Goal: Task Accomplishment & Management: Manage account settings

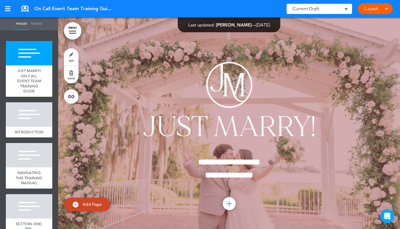
click at [73, 33] on div at bounding box center [72, 33] width 7 height 1
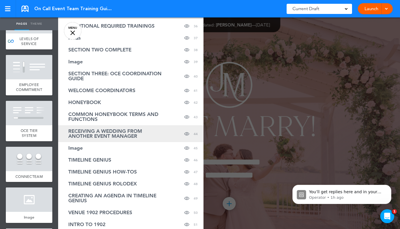
scroll to position [522, 0]
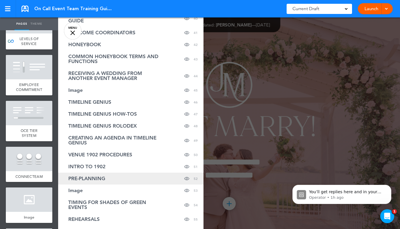
click at [98, 176] on span "PRE-PLANNING" at bounding box center [86, 178] width 37 height 5
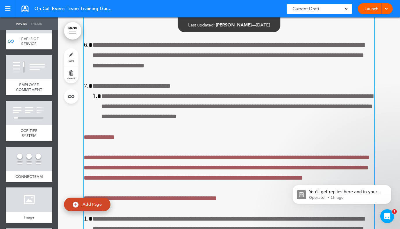
scroll to position [21111, 0]
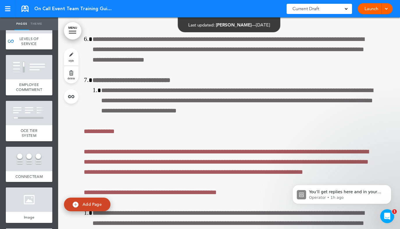
click at [72, 57] on link "style" at bounding box center [71, 56] width 15 height 17
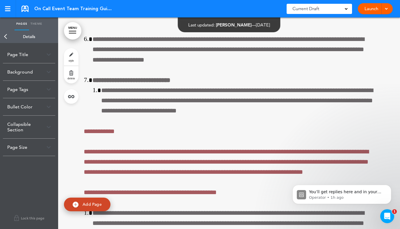
click at [72, 57] on link "style" at bounding box center [71, 56] width 15 height 17
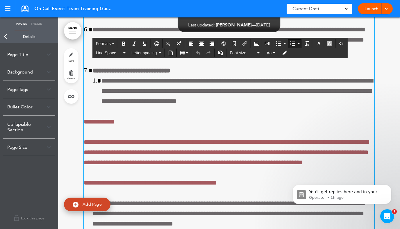
scroll to position [21121, 0]
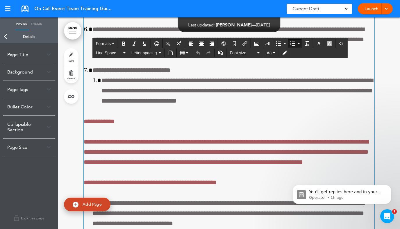
click at [39, 104] on div "Bullet Color" at bounding box center [29, 106] width 52 height 17
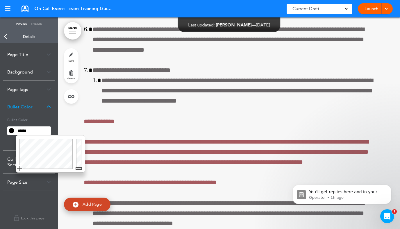
click at [35, 127] on input "******" at bounding box center [33, 131] width 35 height 8
click at [35, 129] on input "******" at bounding box center [33, 131] width 35 height 8
type input "*"
click at [47, 120] on h5 "Bullet Color" at bounding box center [29, 120] width 44 height 8
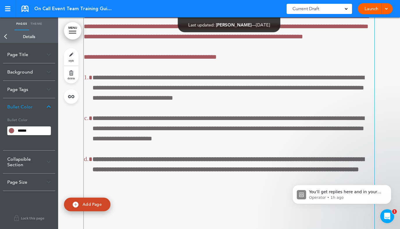
scroll to position [21244, 0]
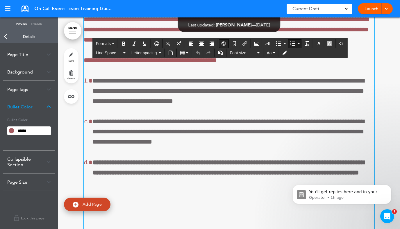
scroll to position [21244, 0]
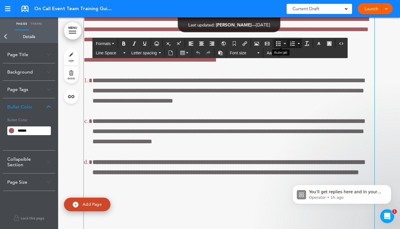
click at [278, 43] on icon "Bullet list" at bounding box center [278, 43] width 5 height 5
type input "******"
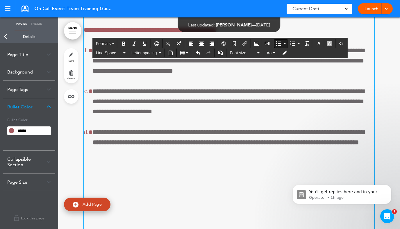
scroll to position [21277, 0]
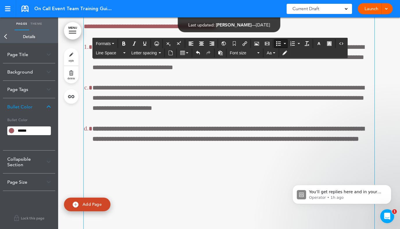
click at [280, 43] on icon "Bullet list" at bounding box center [278, 43] width 5 height 5
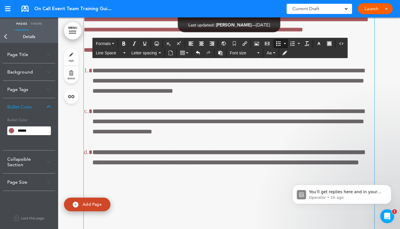
scroll to position [21239, 0]
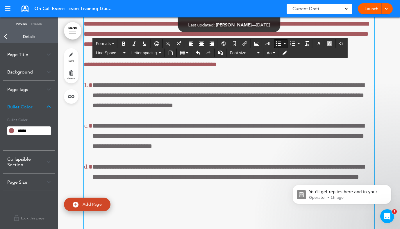
drag, startPoint x: 365, startPoint y: 125, endPoint x: 99, endPoint y: 74, distance: 271.3
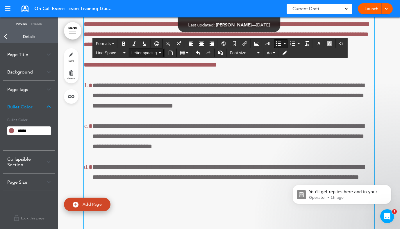
scroll to position [21240, 0]
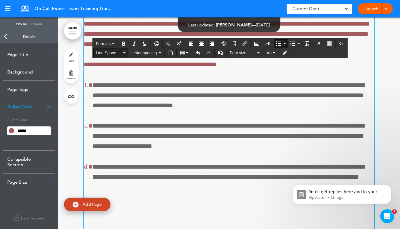
click at [125, 51] on button "Line Space" at bounding box center [111, 53] width 34 height 8
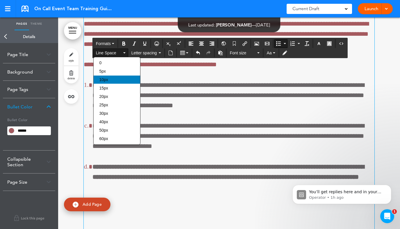
click at [116, 77] on div "10px" at bounding box center [117, 80] width 47 height 8
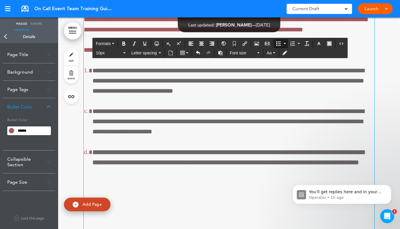
scroll to position [21239, 0]
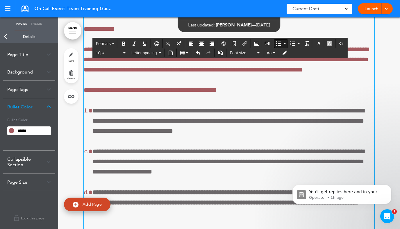
scroll to position [21195, 0]
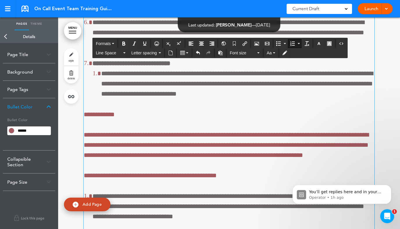
scroll to position [21110, 0]
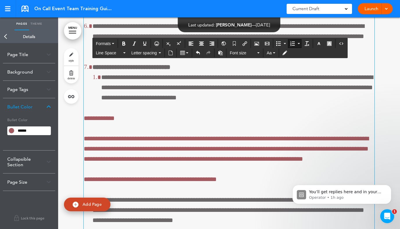
drag, startPoint x: 212, startPoint y: 133, endPoint x: 87, endPoint y: 86, distance: 132.9
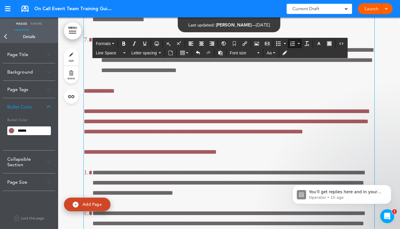
scroll to position [21160, 0]
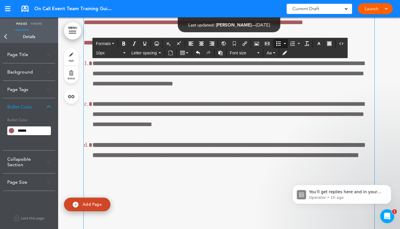
scroll to position [21265, 0]
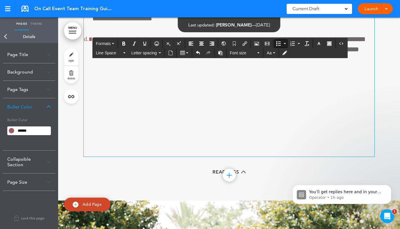
scroll to position [21395, 0]
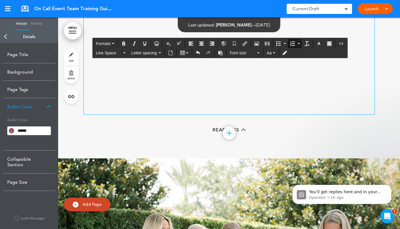
click at [283, 43] on button "Bullet list" at bounding box center [279, 44] width 8 height 8
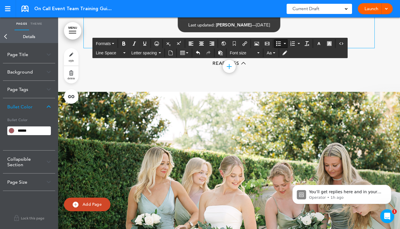
scroll to position [21436, 0]
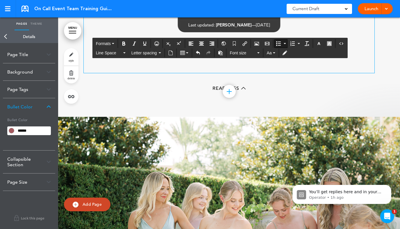
drag, startPoint x: 249, startPoint y: 183, endPoint x: 80, endPoint y: 116, distance: 181.9
click at [203, 42] on icon "Align center" at bounding box center [201, 43] width 5 height 5
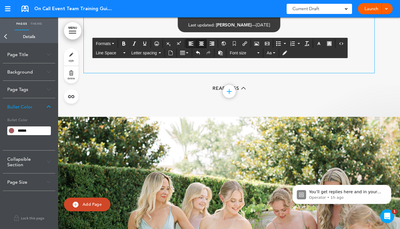
click at [193, 42] on icon "Align left" at bounding box center [191, 43] width 5 height 5
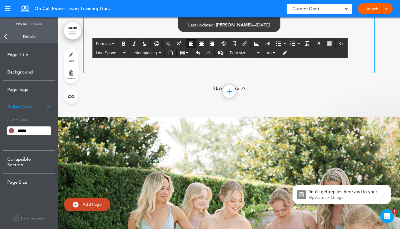
drag, startPoint x: 251, startPoint y: 181, endPoint x: 82, endPoint y: 117, distance: 180.2
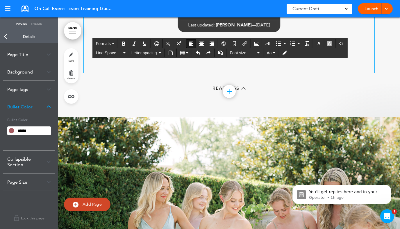
scroll to position [21460, 0]
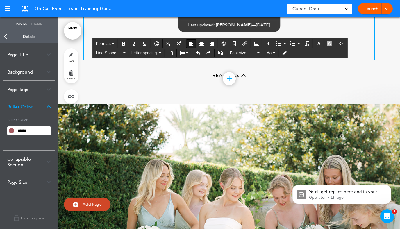
scroll to position [21501, 0]
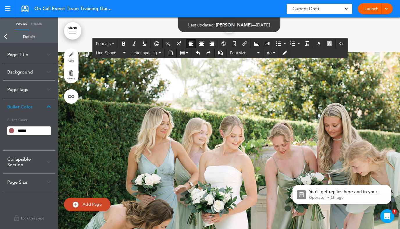
click at [281, 45] on icon "Bullet list" at bounding box center [278, 43] width 5 height 5
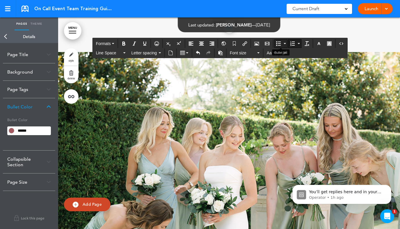
click at [280, 44] on icon "Bullet list" at bounding box center [278, 43] width 5 height 5
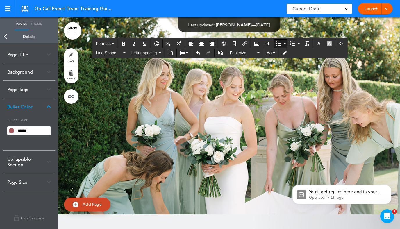
scroll to position [21572, 0]
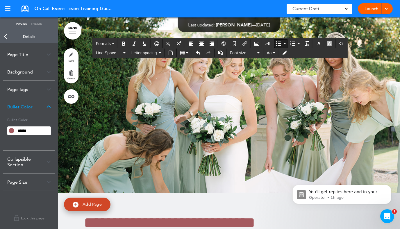
click at [283, 45] on button "Bullet list" at bounding box center [285, 44] width 5 height 8
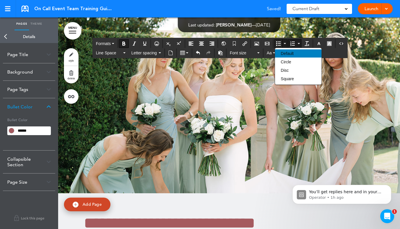
scroll to position [21572, 0]
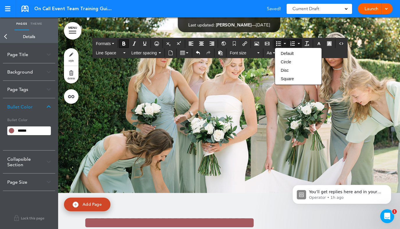
click at [281, 43] on icon "Bullet list" at bounding box center [278, 43] width 5 height 5
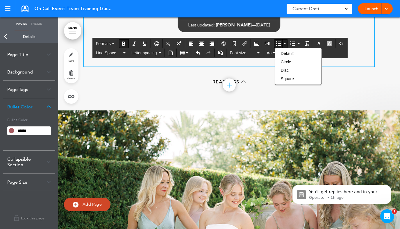
scroll to position [21430, 0]
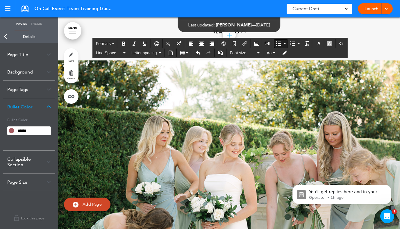
scroll to position [21499, 0]
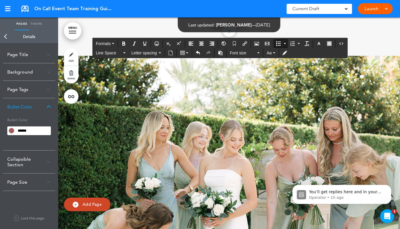
scroll to position [21507, 0]
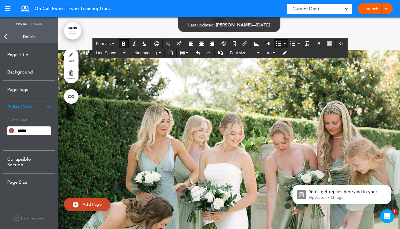
scroll to position [21480, 0]
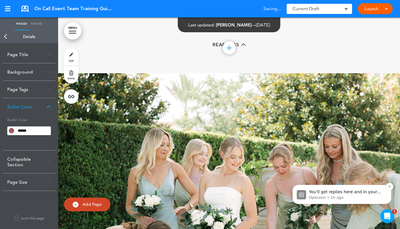
click at [370, 192] on p "You’ll get replies here and in your email: ✉️ [PERSON_NAME][EMAIL_ADDRESS][DOMA…" at bounding box center [346, 192] width 75 height 6
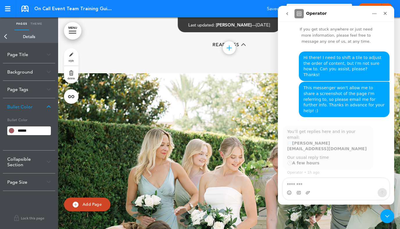
scroll to position [1, 0]
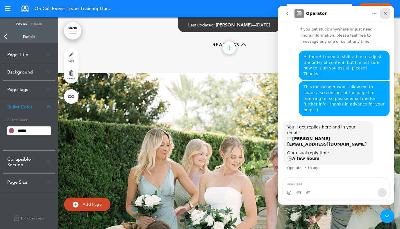
click at [385, 15] on icon "Close" at bounding box center [385, 13] width 5 height 5
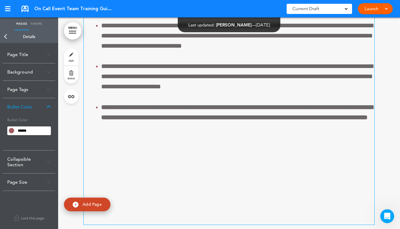
scroll to position [21314, 0]
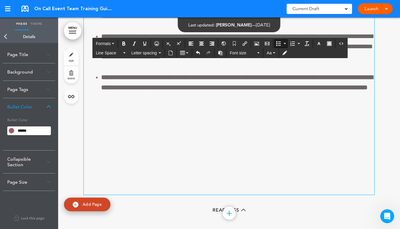
drag, startPoint x: 150, startPoint y: 133, endPoint x: 98, endPoint y: 81, distance: 73.2
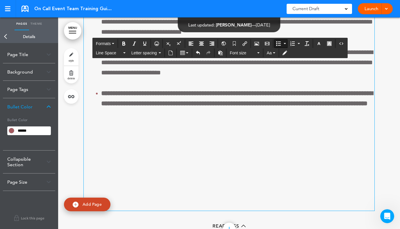
scroll to position [21298, 0]
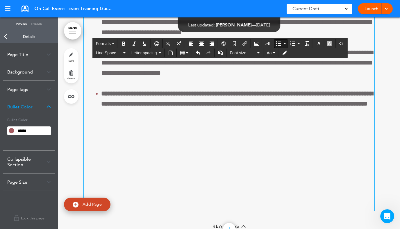
drag, startPoint x: 150, startPoint y: 148, endPoint x: 93, endPoint y: 103, distance: 72.1
click at [156, 52] on span "Letter spacing" at bounding box center [145, 53] width 26 height 6
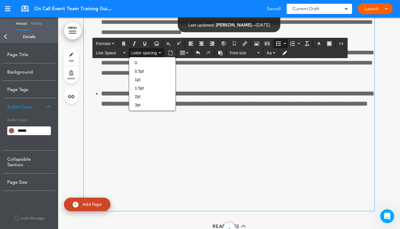
click at [160, 52] on button "Letter spacing" at bounding box center [146, 53] width 34 height 8
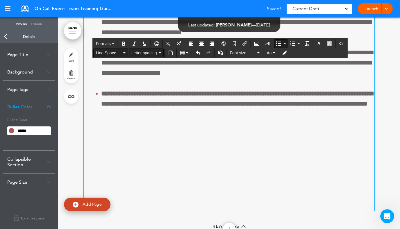
click at [124, 53] on icon "button" at bounding box center [124, 52] width 2 height 1
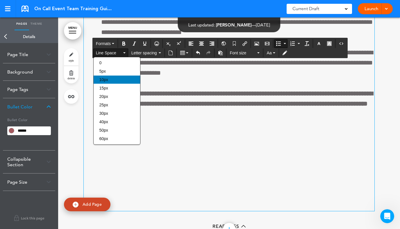
click at [115, 76] on div "10px" at bounding box center [117, 80] width 47 height 8
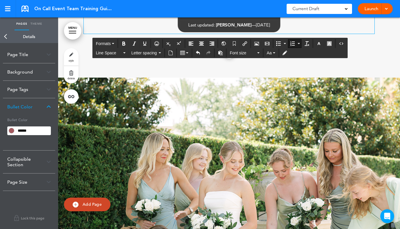
scroll to position [21478, 0]
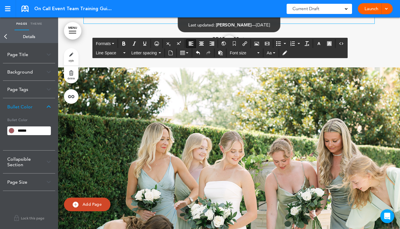
drag, startPoint x: 247, startPoint y: 136, endPoint x: 74, endPoint y: 68, distance: 186.5
click at [119, 54] on span "Line Space" at bounding box center [109, 53] width 26 height 6
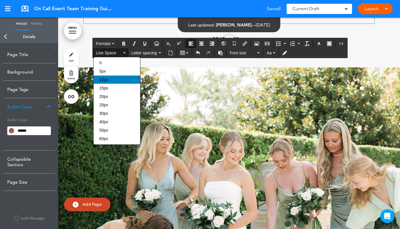
click at [110, 77] on div "10px" at bounding box center [117, 80] width 47 height 8
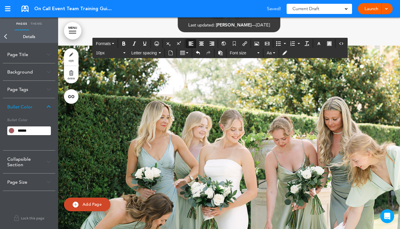
scroll to position [21478, 0]
click at [196, 53] on icon "Undo" at bounding box center [198, 53] width 5 height 5
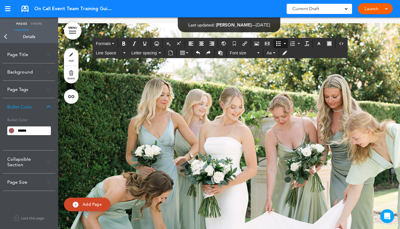
drag, startPoint x: 227, startPoint y: 163, endPoint x: 108, endPoint y: 98, distance: 135.3
click at [123, 51] on button "Line Space" at bounding box center [111, 53] width 34 height 8
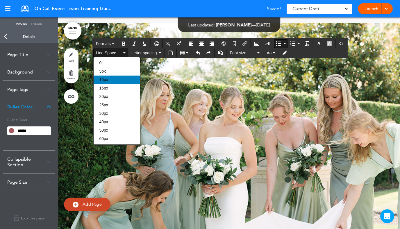
click at [113, 82] on div "10px" at bounding box center [117, 80] width 47 height 8
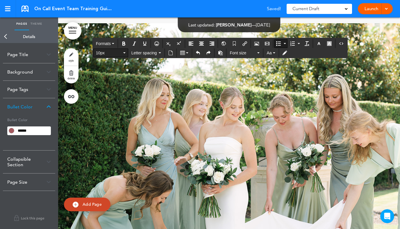
click at [122, 53] on button "10px" at bounding box center [111, 53] width 34 height 8
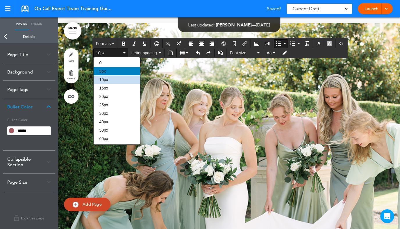
click at [109, 72] on div "5px" at bounding box center [117, 71] width 47 height 8
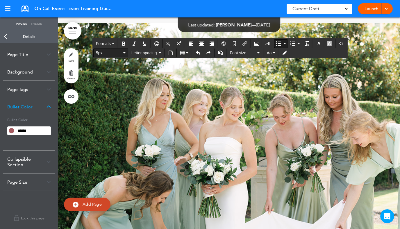
click at [123, 56] on button "5px" at bounding box center [111, 53] width 34 height 8
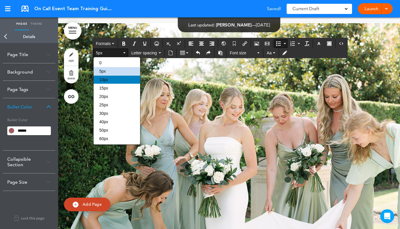
click at [114, 78] on div "10px" at bounding box center [117, 80] width 47 height 8
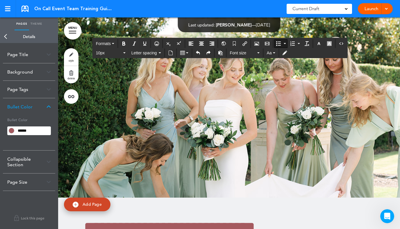
scroll to position [21603, 0]
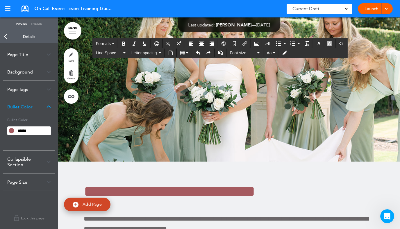
drag, startPoint x: 132, startPoint y: 138, endPoint x: 97, endPoint y: 88, distance: 60.3
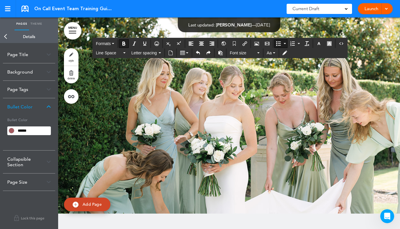
scroll to position [21564, 0]
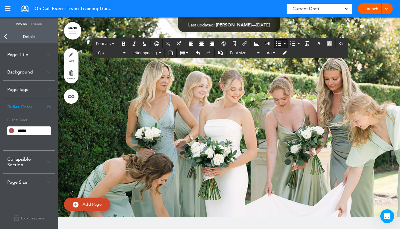
scroll to position [21546, 0]
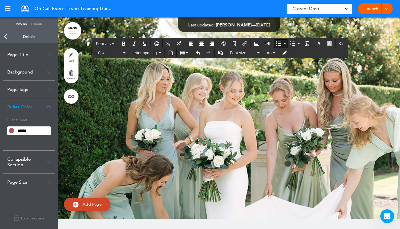
drag, startPoint x: 155, startPoint y: 163, endPoint x: 102, endPoint y: 90, distance: 90.6
click at [125, 55] on button "10px" at bounding box center [111, 53] width 34 height 8
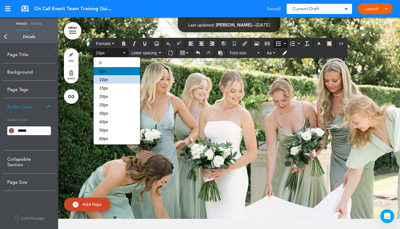
click at [109, 71] on div "5px" at bounding box center [117, 71] width 47 height 8
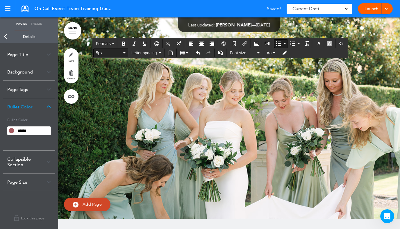
click at [125, 55] on button "5px" at bounding box center [111, 53] width 34 height 8
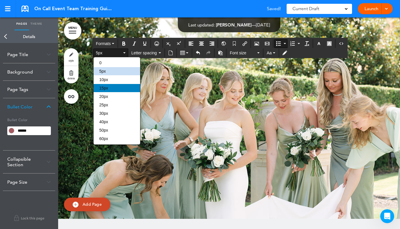
click at [114, 86] on div "15px" at bounding box center [117, 88] width 47 height 8
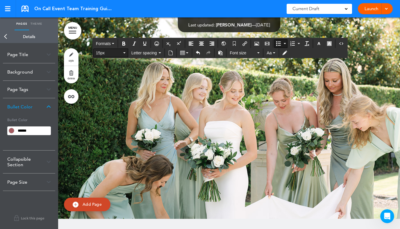
click at [127, 52] on button "15px" at bounding box center [111, 53] width 34 height 8
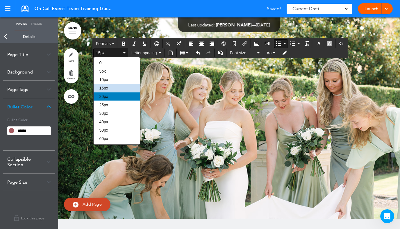
click at [116, 95] on div "20px" at bounding box center [117, 97] width 47 height 8
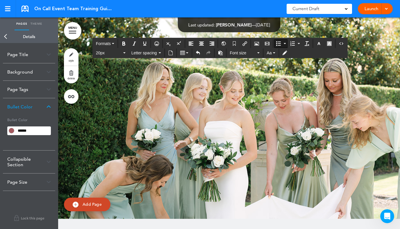
drag, startPoint x: 155, startPoint y: 189, endPoint x: 90, endPoint y: 92, distance: 116.6
click at [124, 53] on icon "button" at bounding box center [124, 52] width 2 height 1
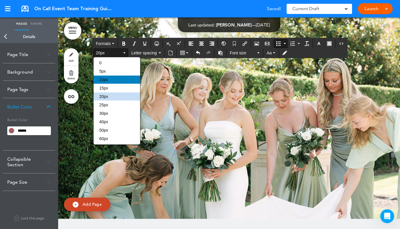
click at [109, 81] on div "10px" at bounding box center [117, 80] width 47 height 8
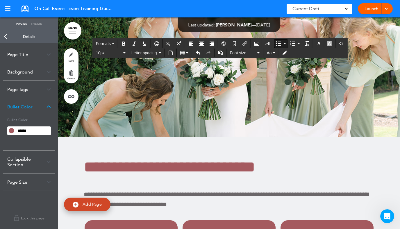
scroll to position [21631, 0]
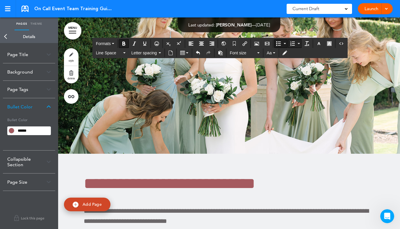
scroll to position [21632, 0]
click at [293, 46] on icon "Numbered list" at bounding box center [292, 43] width 5 height 5
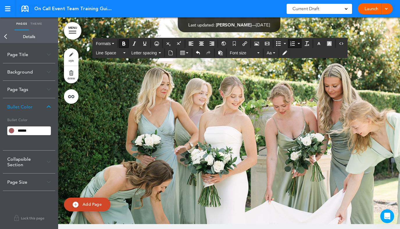
scroll to position [21591, 0]
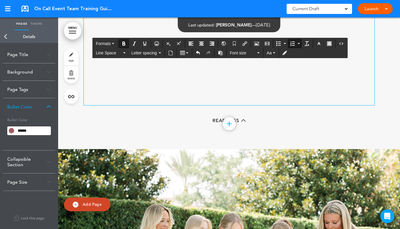
scroll to position [21425, 0]
drag, startPoint x: 122, startPoint y: 115, endPoint x: 81, endPoint y: 74, distance: 57.6
copy li "**********"
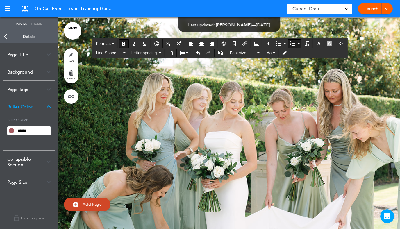
scroll to position [21619, 0]
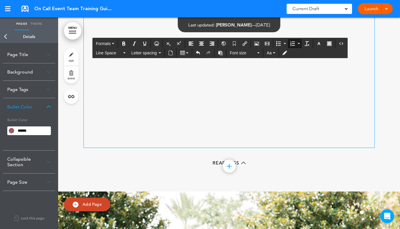
scroll to position [21392, 0]
drag, startPoint x: 132, startPoint y: 145, endPoint x: 94, endPoint y: 71, distance: 83.3
copy ol "**********"
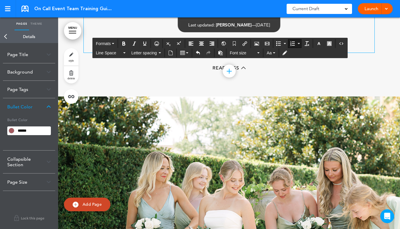
scroll to position [21612, 0]
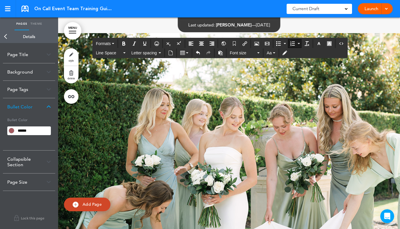
click at [295, 44] on icon "Numbered list" at bounding box center [292, 43] width 5 height 5
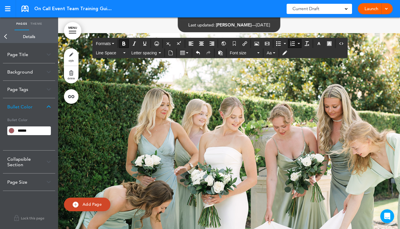
scroll to position [21654, 0]
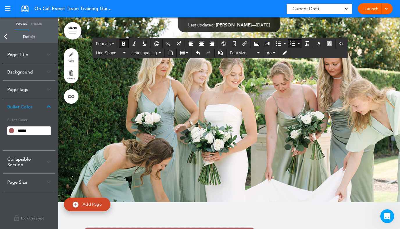
drag, startPoint x: 126, startPoint y: 147, endPoint x: 127, endPoint y: 150, distance: 3.6
drag, startPoint x: 139, startPoint y: 183, endPoint x: 85, endPoint y: 105, distance: 94.4
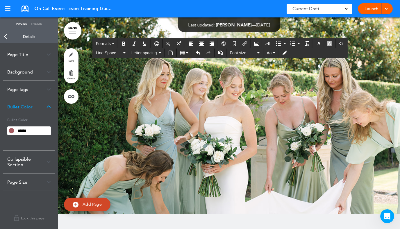
scroll to position [21580, 0]
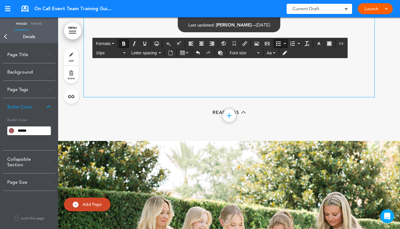
scroll to position [21387, 0]
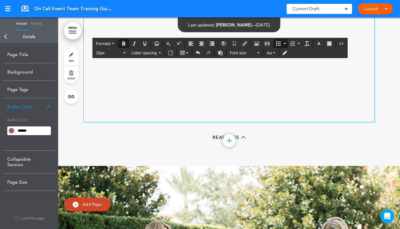
click at [298, 46] on button "Numbered list" at bounding box center [299, 44] width 5 height 8
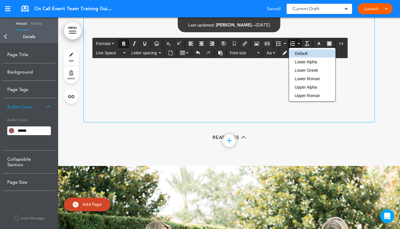
click at [298, 44] on button "Numbered list" at bounding box center [299, 44] width 5 height 8
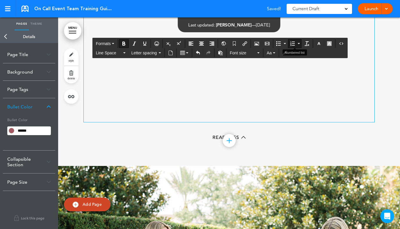
click at [297, 44] on button "Numbered list" at bounding box center [293, 44] width 8 height 8
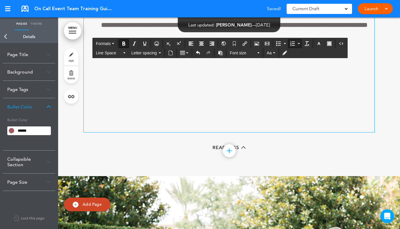
scroll to position [21397, 0]
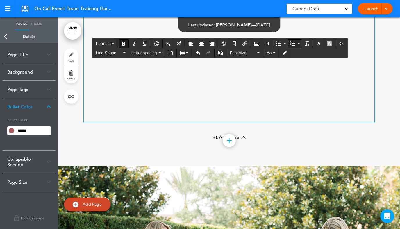
click at [300, 44] on button "Numbered list" at bounding box center [299, 44] width 5 height 8
click at [199, 51] on icon "Undo" at bounding box center [198, 53] width 5 height 5
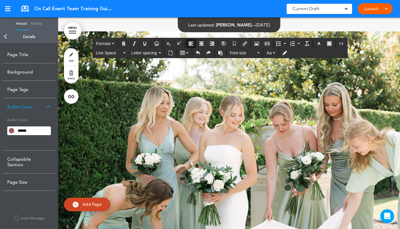
scroll to position [21648, 0]
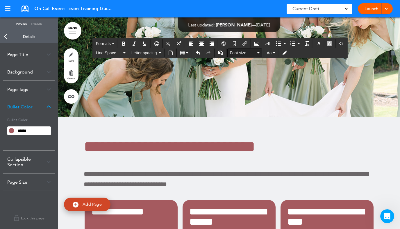
scroll to position [21649, 0]
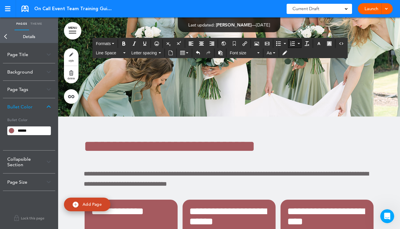
click at [295, 43] on icon "Numbered list" at bounding box center [292, 43] width 5 height 5
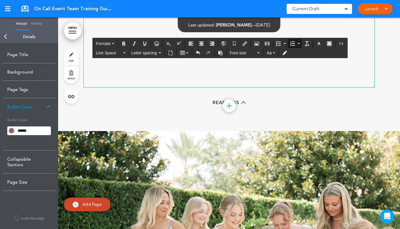
scroll to position [21409, 0]
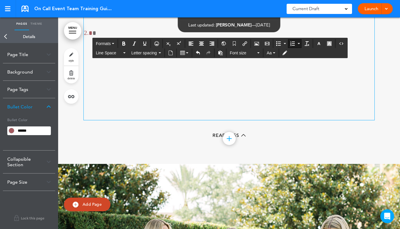
drag, startPoint x: 104, startPoint y: 116, endPoint x: 78, endPoint y: 107, distance: 27.5
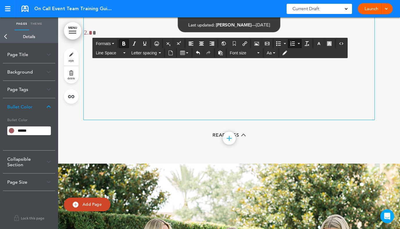
drag, startPoint x: 97, startPoint y: 117, endPoint x: 84, endPoint y: 100, distance: 20.7
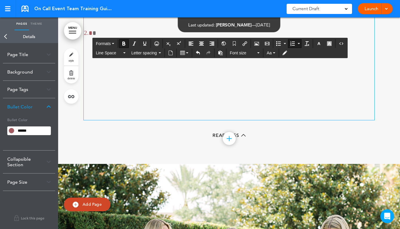
drag, startPoint x: 95, startPoint y: 115, endPoint x: 86, endPoint y: 91, distance: 25.1
copy strong "**********"
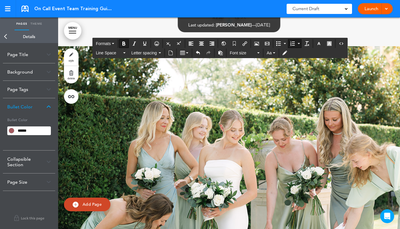
scroll to position [21409, 0]
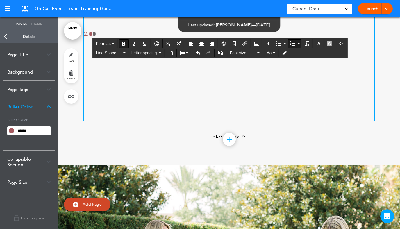
drag, startPoint x: 126, startPoint y: 142, endPoint x: 88, endPoint y: 88, distance: 66.1
copy ol "**********"
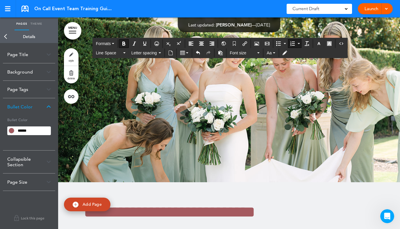
scroll to position [21619, 0]
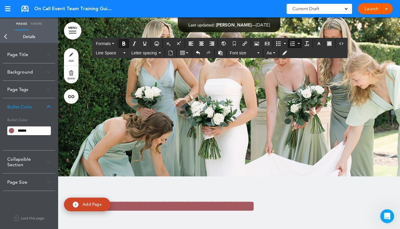
drag, startPoint x: 147, startPoint y: 180, endPoint x: 81, endPoint y: 113, distance: 93.8
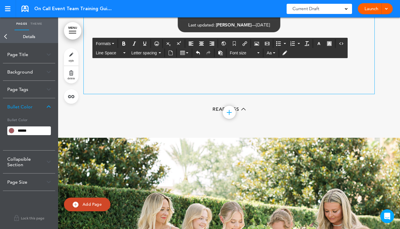
scroll to position [21408, 0]
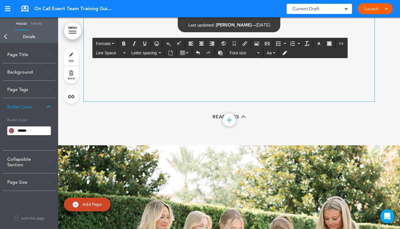
drag, startPoint x: 190, startPoint y: 135, endPoint x: 101, endPoint y: 123, distance: 89.5
copy li "**********"
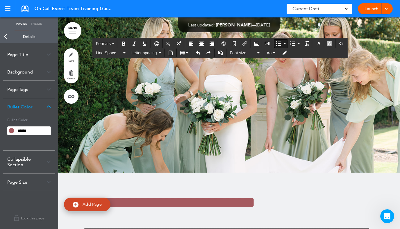
scroll to position [21600, 0]
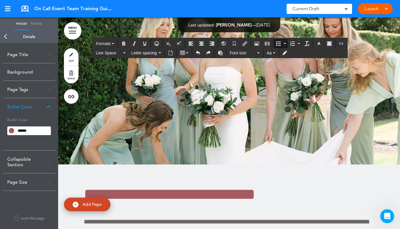
drag, startPoint x: 126, startPoint y: 129, endPoint x: 171, endPoint y: 162, distance: 55.6
copy div "**********"
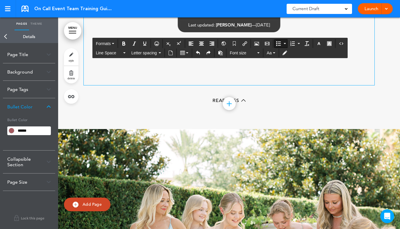
scroll to position [21414, 0]
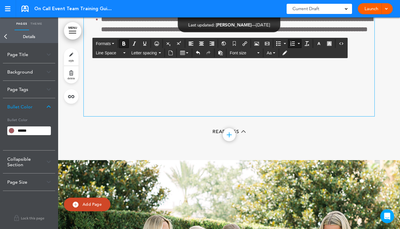
scroll to position [21414, 0]
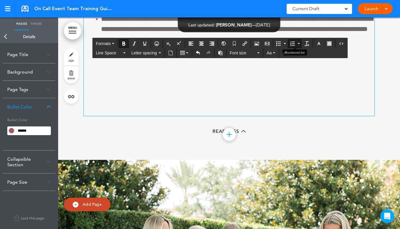
click at [298, 43] on button "Numbered list" at bounding box center [299, 44] width 5 height 8
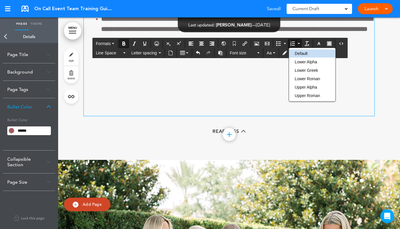
click at [298, 43] on button "Numbered list" at bounding box center [299, 44] width 5 height 8
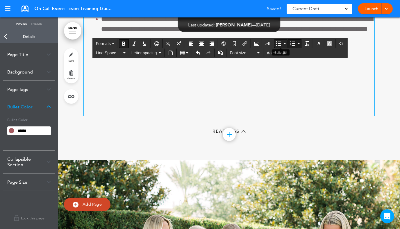
click at [280, 43] on icon "Bullet list" at bounding box center [278, 43] width 5 height 5
click at [197, 53] on icon "Undo" at bounding box center [198, 53] width 5 height 5
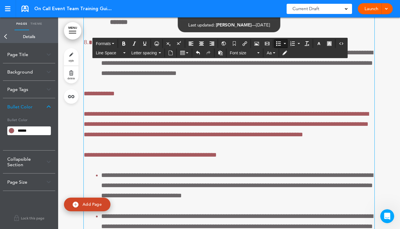
scroll to position [21391, 0]
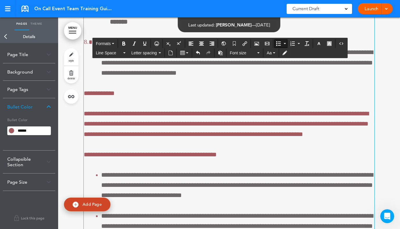
click at [281, 45] on icon "Bullet list" at bounding box center [278, 43] width 5 height 5
click at [280, 44] on icon "Bullet list" at bounding box center [278, 43] width 5 height 5
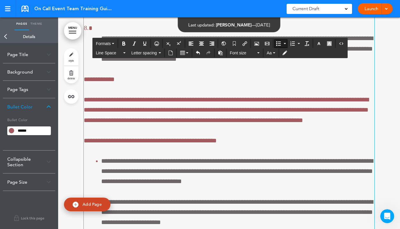
scroll to position [21395, 0]
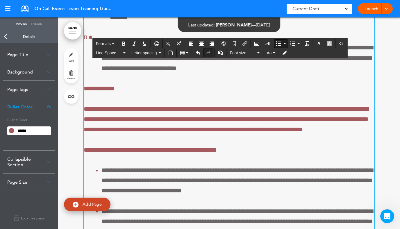
scroll to position [21395, 0]
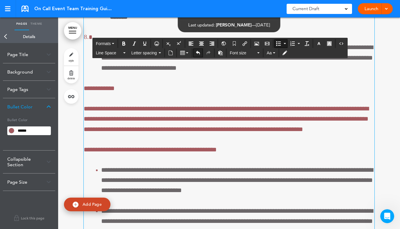
click at [198, 52] on icon "Undo" at bounding box center [198, 53] width 5 height 5
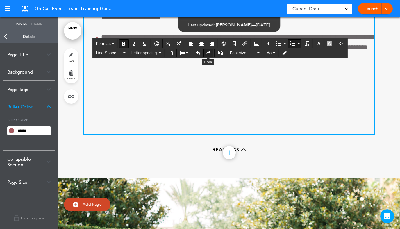
click at [209, 52] on icon "Redo" at bounding box center [208, 53] width 5 height 5
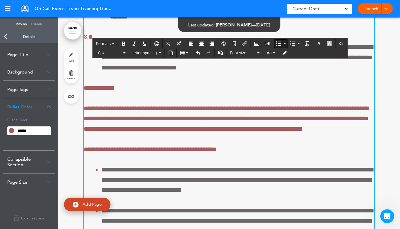
scroll to position [21395, 0]
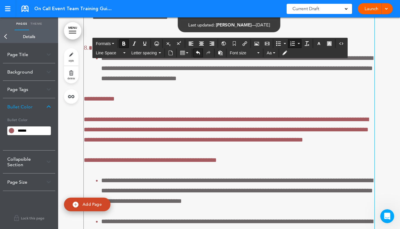
scroll to position [21395, 0]
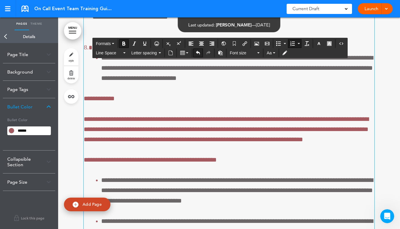
click at [199, 51] on icon "Undo" at bounding box center [198, 53] width 5 height 5
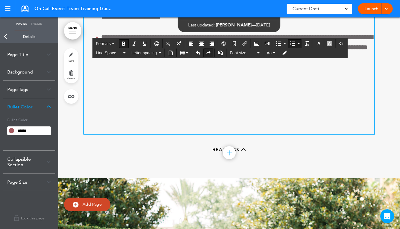
click at [207, 52] on icon "Redo" at bounding box center [208, 53] width 5 height 5
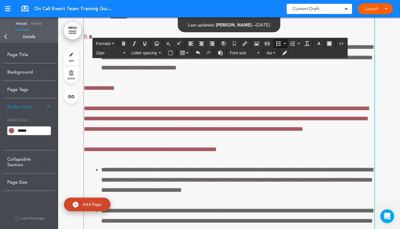
scroll to position [21395, 0]
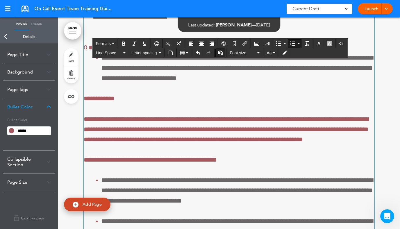
scroll to position [21395, 0]
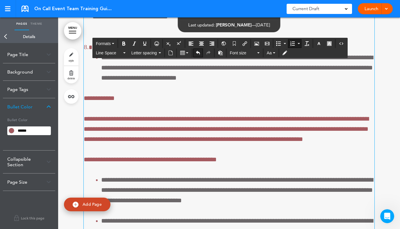
click at [199, 54] on icon "Undo" at bounding box center [198, 53] width 5 height 5
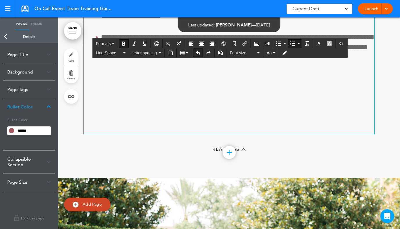
click at [199, 54] on icon "Undo" at bounding box center [198, 53] width 5 height 5
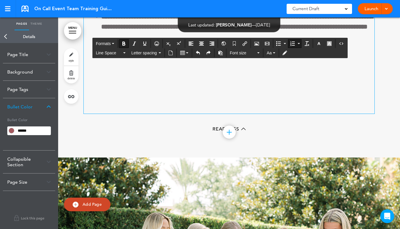
scroll to position [21395, 0]
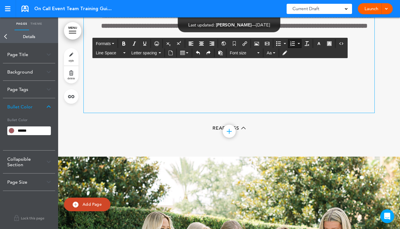
drag, startPoint x: 251, startPoint y: 160, endPoint x: 108, endPoint y: 141, distance: 144.4
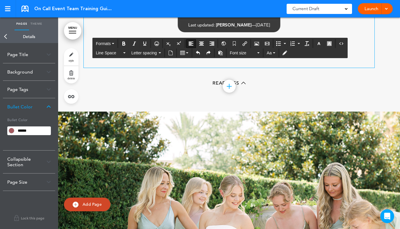
scroll to position [21439, 0]
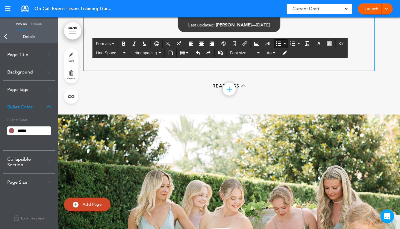
drag, startPoint x: 160, startPoint y: 176, endPoint x: 102, endPoint y: 97, distance: 97.8
copy div "**********"
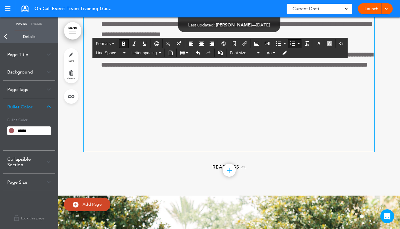
scroll to position [21378, 0]
click at [294, 44] on icon "Numbered list" at bounding box center [292, 43] width 5 height 5
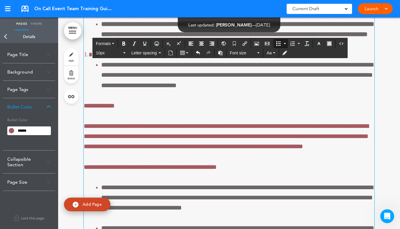
scroll to position [21378, 0]
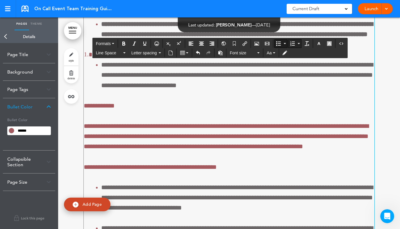
scroll to position [21378, 0]
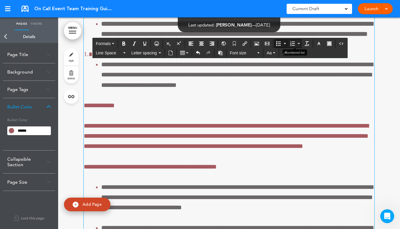
click at [293, 42] on icon "Numbered list" at bounding box center [292, 43] width 5 height 5
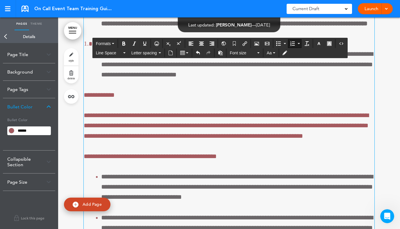
scroll to position [21400, 0]
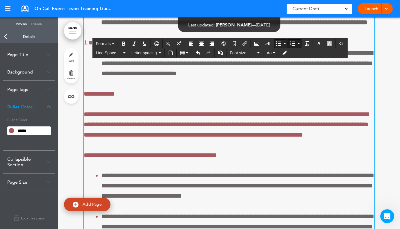
scroll to position [21400, 0]
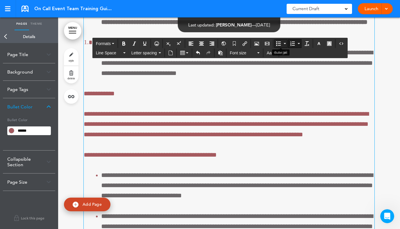
click at [279, 43] on icon "Bullet list" at bounding box center [278, 43] width 5 height 5
click at [280, 40] on button "Bullet list" at bounding box center [279, 44] width 8 height 8
click at [280, 42] on icon "Bullet list" at bounding box center [278, 43] width 5 height 5
click at [200, 52] on icon "Undo" at bounding box center [198, 53] width 5 height 5
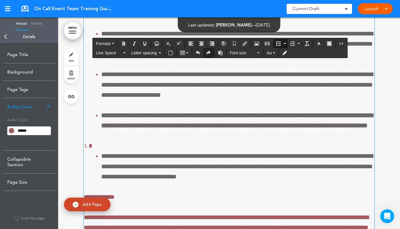
scroll to position [21297, 0]
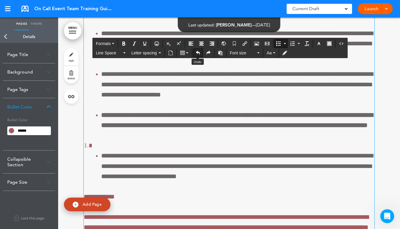
click at [197, 54] on icon "Undo" at bounding box center [198, 53] width 5 height 5
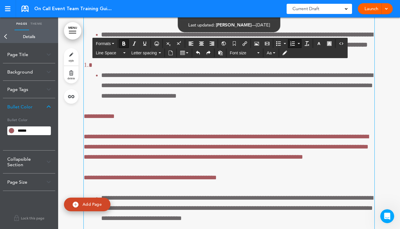
scroll to position [21367, 0]
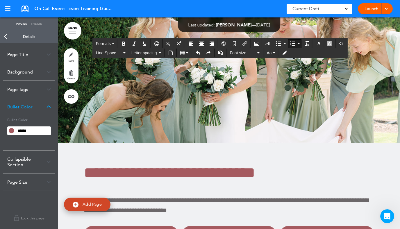
scroll to position [21857, 0]
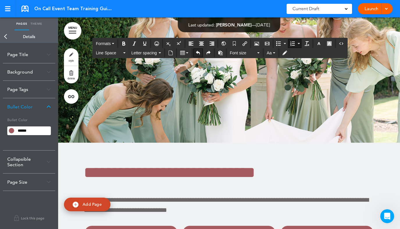
click at [200, 53] on icon "Undo" at bounding box center [198, 53] width 5 height 5
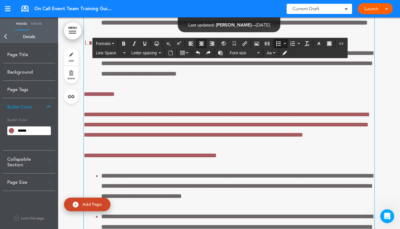
scroll to position [21390, 0]
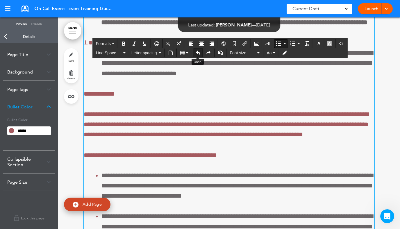
click at [198, 52] on icon "Undo" at bounding box center [198, 53] width 5 height 5
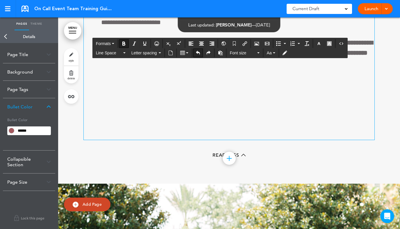
click at [198, 52] on icon "Undo" at bounding box center [198, 53] width 5 height 5
click at [198, 53] on icon "Undo" at bounding box center [198, 53] width 5 height 5
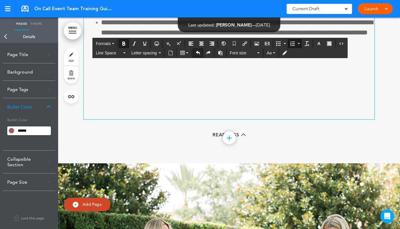
click at [198, 53] on icon "Undo" at bounding box center [198, 53] width 5 height 5
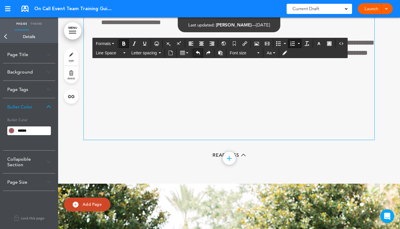
click at [198, 53] on icon "Undo" at bounding box center [198, 53] width 5 height 5
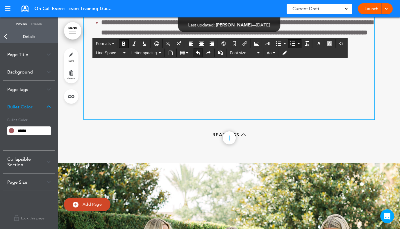
click at [198, 53] on icon "Undo" at bounding box center [198, 53] width 5 height 5
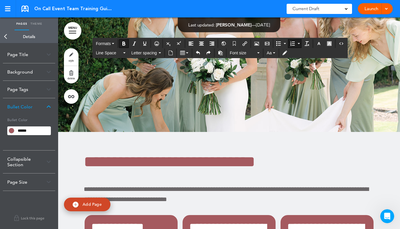
scroll to position [21627, 0]
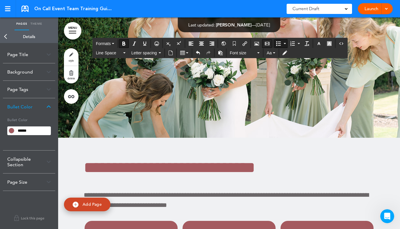
scroll to position [21628, 0]
click at [293, 43] on icon "Numbered list" at bounding box center [292, 43] width 5 height 5
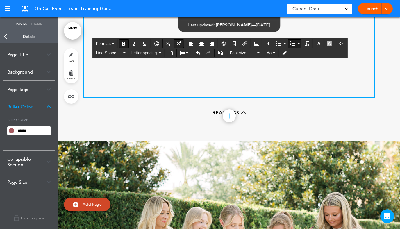
scroll to position [21412, 0]
click at [199, 53] on icon "Undo" at bounding box center [198, 53] width 5 height 5
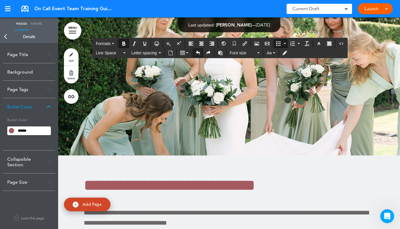
click at [200, 54] on button "Undo" at bounding box center [197, 53] width 9 height 8
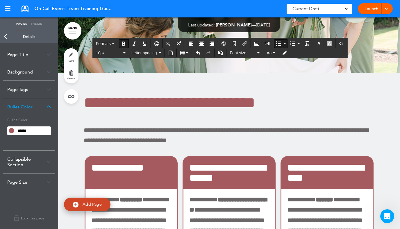
scroll to position [21671, 0]
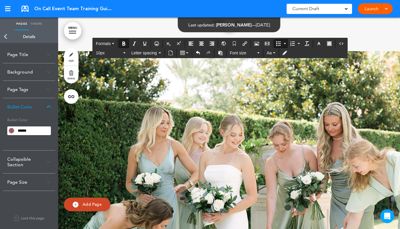
scroll to position [21400, 0]
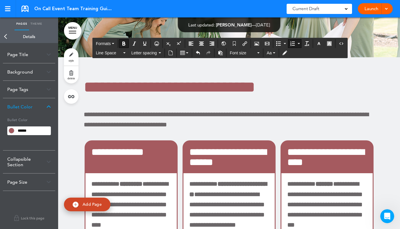
scroll to position [21605, 0]
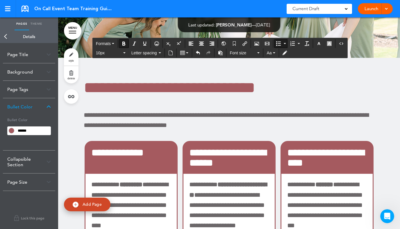
scroll to position [21606, 0]
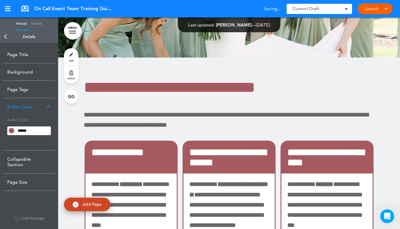
click at [7, 37] on link "Back" at bounding box center [6, 36] width 12 height 13
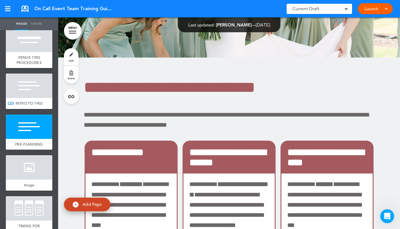
scroll to position [2379, 0]
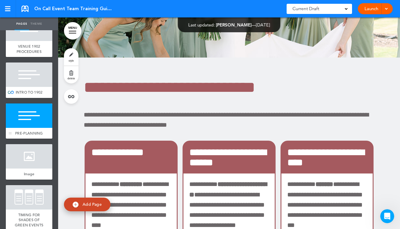
click at [30, 125] on div at bounding box center [29, 116] width 47 height 24
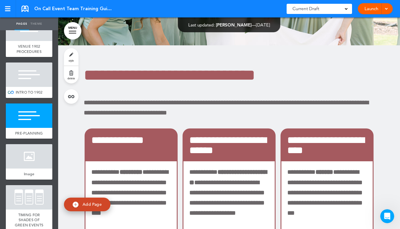
scroll to position [21618, 0]
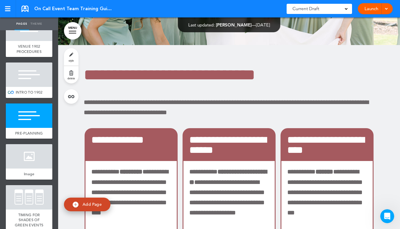
click at [69, 58] on link "style" at bounding box center [71, 56] width 15 height 17
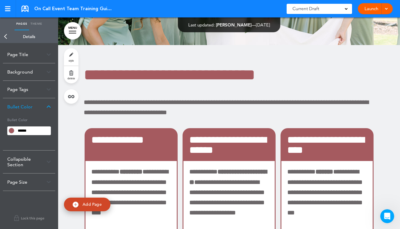
click at [6, 34] on link "Back" at bounding box center [6, 36] width 12 height 13
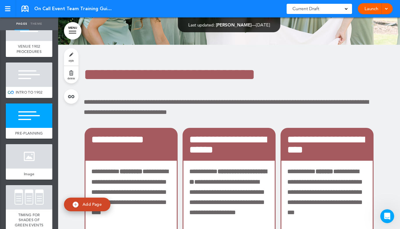
scroll to position [21618, 0]
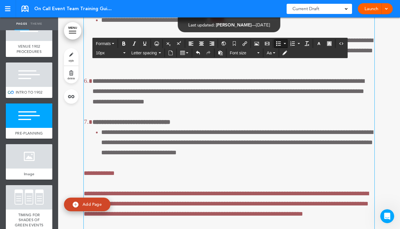
scroll to position [21054, 0]
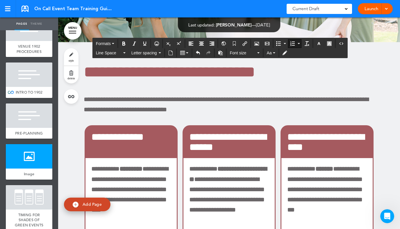
scroll to position [21614, 0]
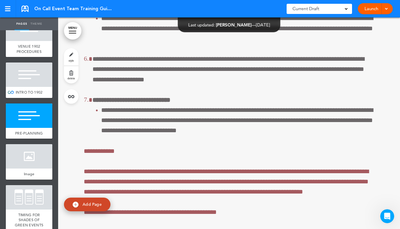
scroll to position [21101, 0]
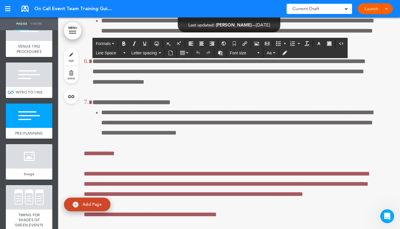
drag, startPoint x: 287, startPoint y: 87, endPoint x: 283, endPoint y: 87, distance: 4.1
click at [293, 99] on div "**********" at bounding box center [229, 32] width 291 height 690
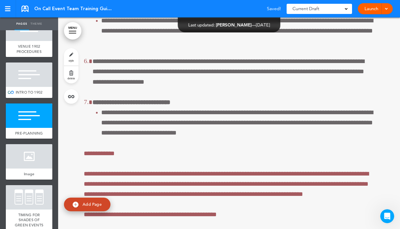
click at [277, 112] on div "**********" at bounding box center [229, 32] width 291 height 690
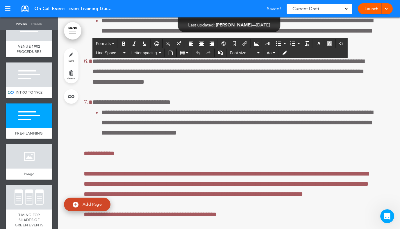
drag, startPoint x: 284, startPoint y: 89, endPoint x: 272, endPoint y: 88, distance: 12.5
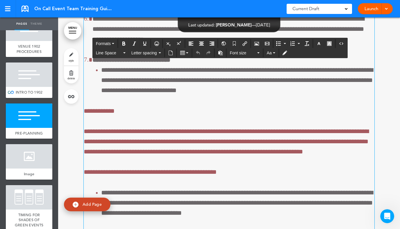
scroll to position [21083, 0]
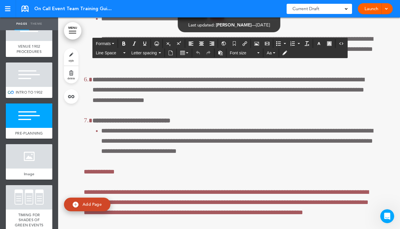
click at [311, 105] on div "**********" at bounding box center [229, 50] width 291 height 690
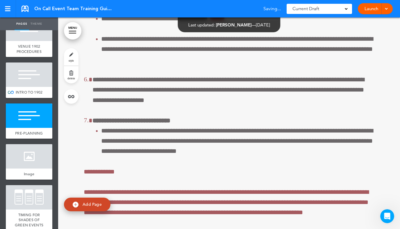
click at [73, 56] on link "style" at bounding box center [71, 56] width 15 height 17
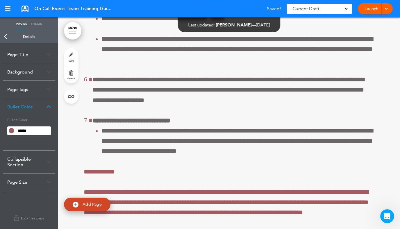
click at [46, 164] on div "Collapsible Section" at bounding box center [29, 162] width 52 height 23
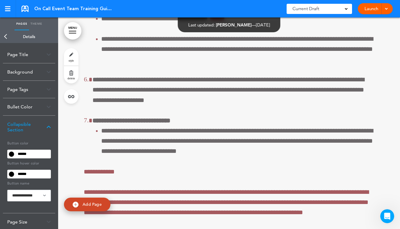
scroll to position [21, 0]
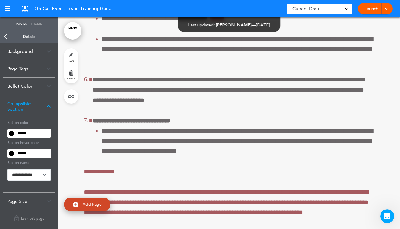
click at [27, 203] on div "Page Size" at bounding box center [29, 201] width 52 height 17
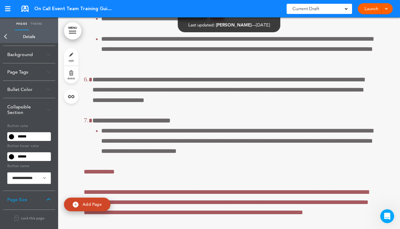
scroll to position [0, 0]
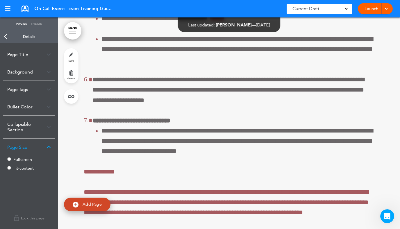
click at [31, 122] on div "Collapsible Section" at bounding box center [29, 127] width 52 height 23
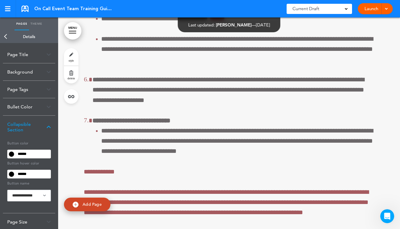
click at [22, 92] on div "Page Tags" at bounding box center [29, 89] width 52 height 17
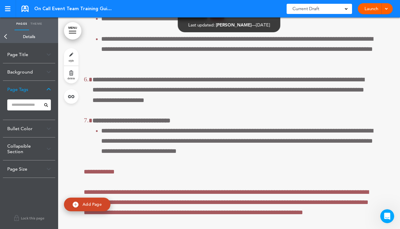
click at [16, 77] on div "Background" at bounding box center [29, 71] width 52 height 17
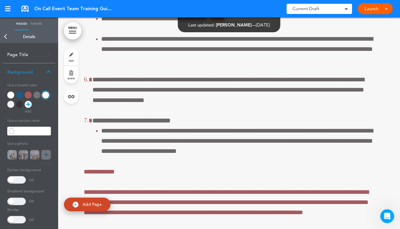
click at [17, 56] on div "Page Title" at bounding box center [29, 54] width 52 height 17
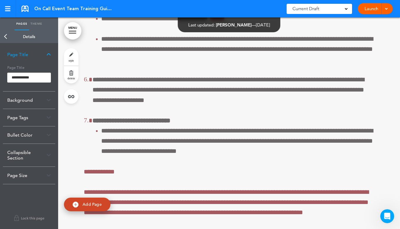
click at [37, 22] on link "Theme" at bounding box center [36, 23] width 15 height 13
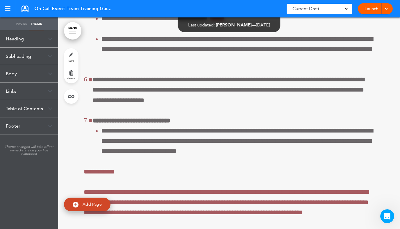
click at [25, 75] on div "Body" at bounding box center [29, 73] width 58 height 17
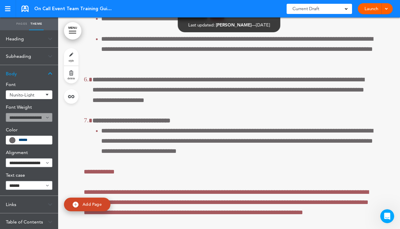
click at [25, 75] on div "Body" at bounding box center [29, 73] width 58 height 17
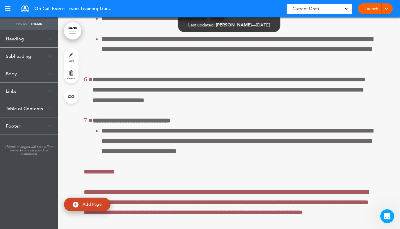
click at [22, 90] on div "Links" at bounding box center [29, 91] width 58 height 17
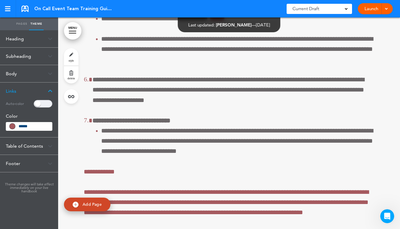
click at [22, 90] on div "Links" at bounding box center [29, 91] width 58 height 17
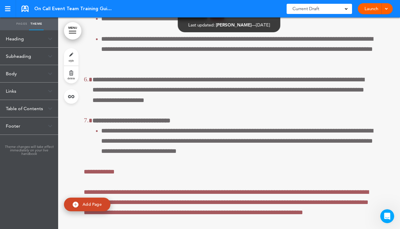
click at [27, 123] on div "Footer" at bounding box center [29, 126] width 58 height 17
click at [25, 38] on div "Heading" at bounding box center [29, 38] width 58 height 17
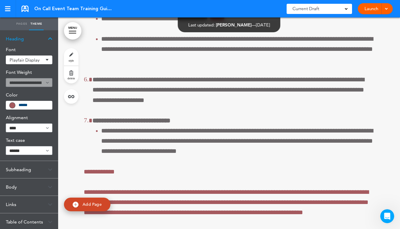
click at [25, 38] on div "Heading" at bounding box center [29, 38] width 58 height 17
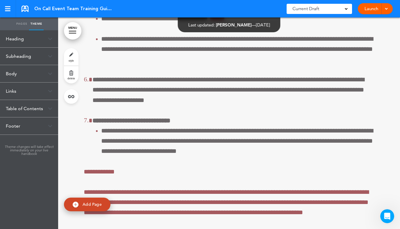
click at [19, 23] on link "Pages" at bounding box center [22, 23] width 15 height 13
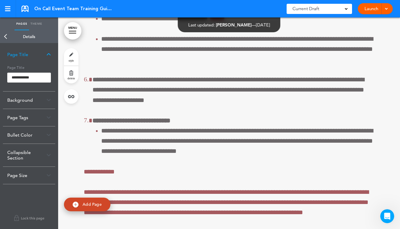
click at [228, 123] on div "**********" at bounding box center [229, 50] width 291 height 690
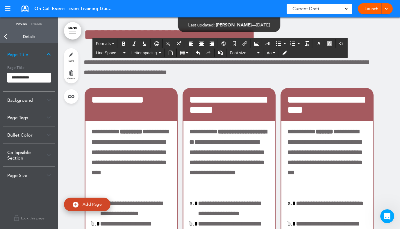
scroll to position [21700, 0]
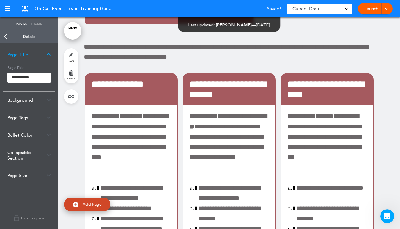
scroll to position [21665, 0]
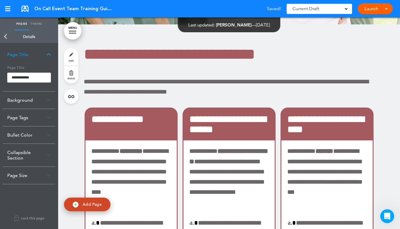
click at [192, 110] on div at bounding box center [258, 114] width 400 height 229
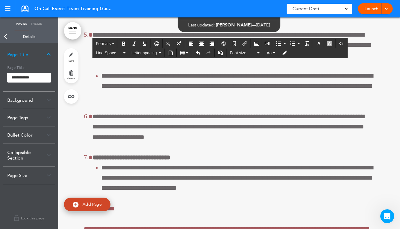
scroll to position [21073, 0]
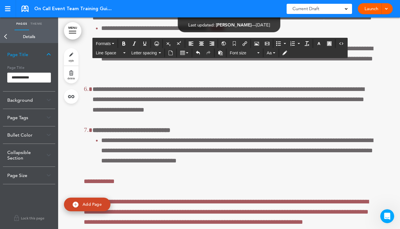
drag, startPoint x: 307, startPoint y: 120, endPoint x: 163, endPoint y: 112, distance: 144.2
click at [163, 112] on div "**********" at bounding box center [229, 60] width 291 height 690
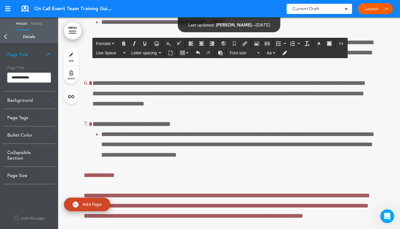
click at [131, 113] on div "**********" at bounding box center [229, 57] width 291 height 684
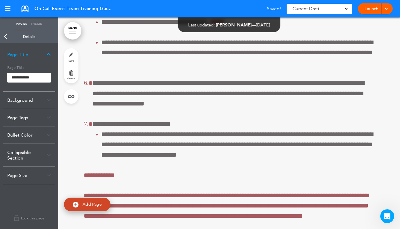
click at [121, 114] on div "**********" at bounding box center [229, 57] width 291 height 684
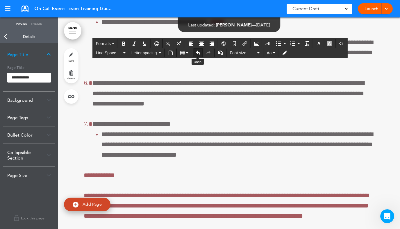
click at [199, 51] on icon "Undo" at bounding box center [198, 53] width 5 height 5
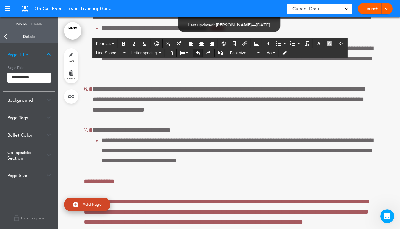
click at [199, 51] on icon "Undo" at bounding box center [198, 53] width 5 height 5
click at [198, 52] on icon "Undo" at bounding box center [198, 53] width 5 height 5
click at [198, 51] on icon "Undo" at bounding box center [198, 53] width 5 height 5
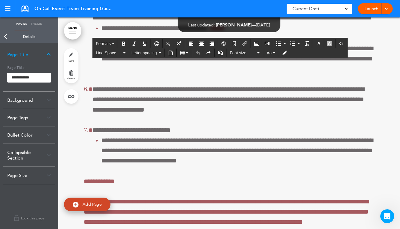
drag, startPoint x: 281, startPoint y: 122, endPoint x: 162, endPoint y: 111, distance: 120.1
click at [162, 111] on div "**********" at bounding box center [229, 60] width 291 height 690
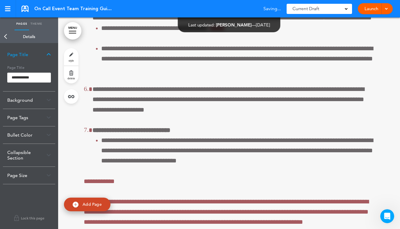
click at [74, 80] on link "delete" at bounding box center [71, 74] width 15 height 17
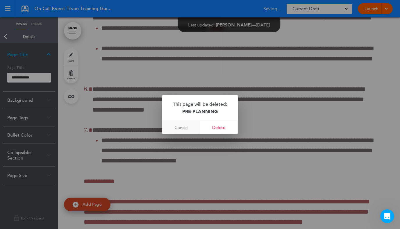
click at [179, 130] on link "Cancel" at bounding box center [181, 127] width 38 height 13
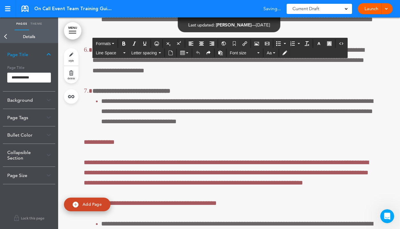
click at [287, 53] on icon "Toggle Tracking Changes" at bounding box center [285, 53] width 5 height 5
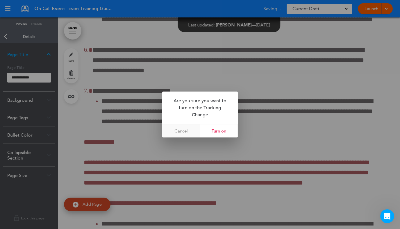
click at [179, 132] on link "Cancel" at bounding box center [181, 131] width 38 height 13
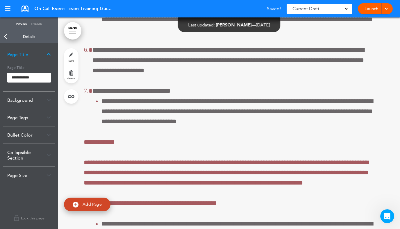
click at [255, 74] on div "**********" at bounding box center [229, 21] width 291 height 690
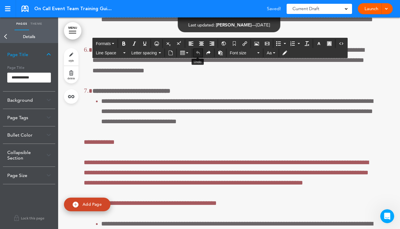
click at [197, 54] on icon "Undo" at bounding box center [198, 53] width 5 height 5
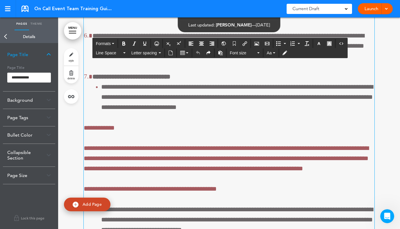
scroll to position [21109, 0]
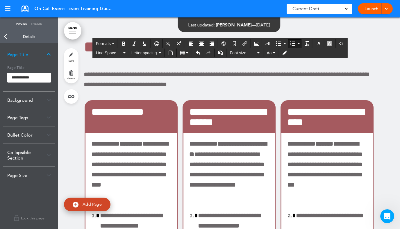
scroll to position [21673, 0]
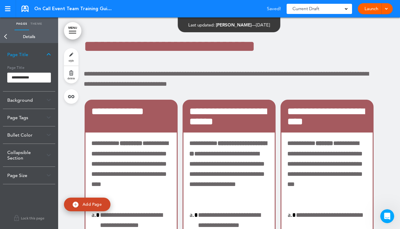
click at [213, 60] on div at bounding box center [258, 114] width 400 height 229
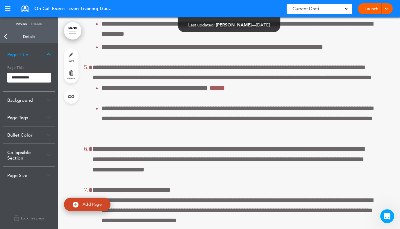
scroll to position [21024, 0]
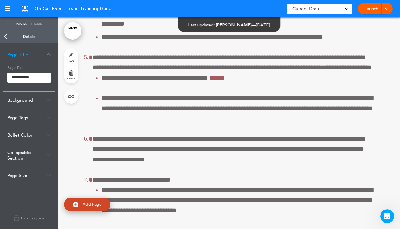
click at [220, 178] on div "**********" at bounding box center [229, 110] width 291 height 690
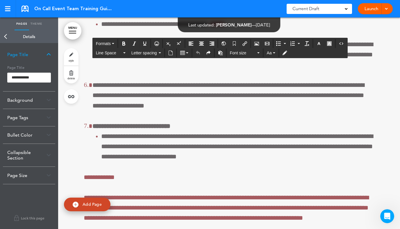
scroll to position [21078, 0]
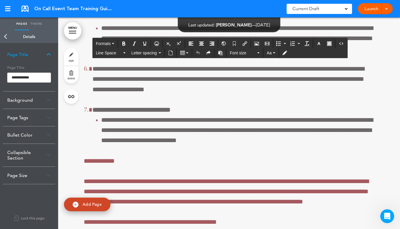
scroll to position [21105, 0]
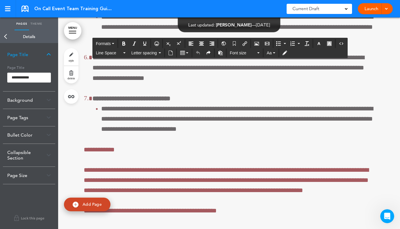
drag, startPoint x: 294, startPoint y: 87, endPoint x: 177, endPoint y: 86, distance: 116.1
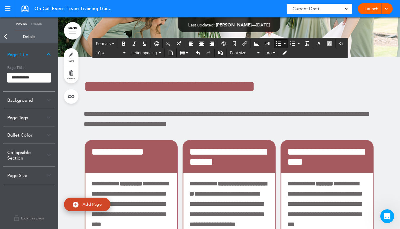
scroll to position [21619, 0]
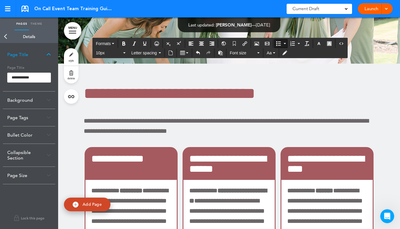
drag, startPoint x: 155, startPoint y: 96, endPoint x: 165, endPoint y: 118, distance: 24.6
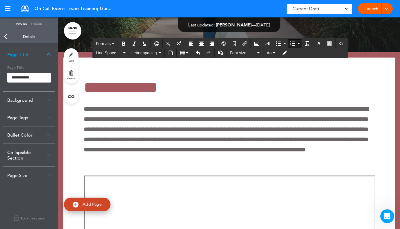
drag, startPoint x: 167, startPoint y: 138, endPoint x: 75, endPoint y: 35, distance: 138.3
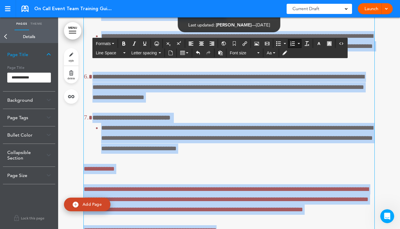
scroll to position [21123, 0]
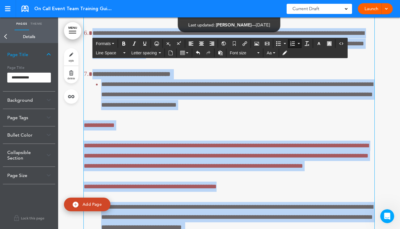
copy div "**********"
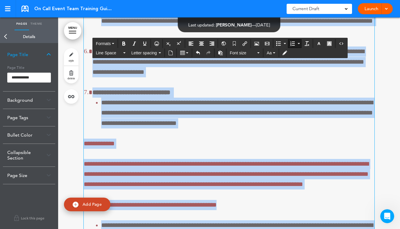
scroll to position [21105, 0]
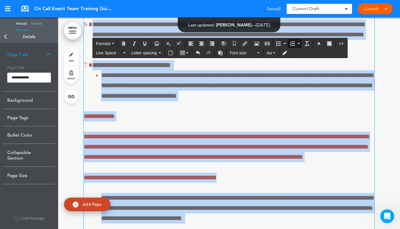
scroll to position [21649, 0]
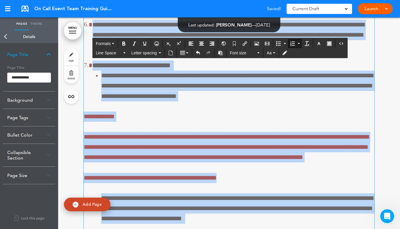
drag, startPoint x: 119, startPoint y: 118, endPoint x: 92, endPoint y: 102, distance: 31.3
click at [92, 102] on div "**********" at bounding box center [229, 28] width 291 height 534
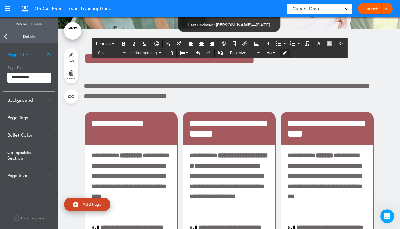
scroll to position [21649, 0]
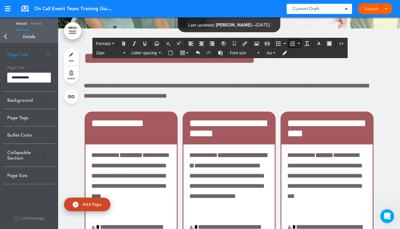
click at [293, 46] on button "Numbered list" at bounding box center [293, 44] width 8 height 8
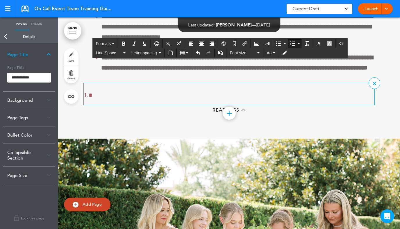
scroll to position [21416, 0]
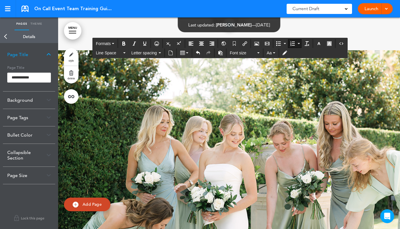
drag, startPoint x: 264, startPoint y: 113, endPoint x: 97, endPoint y: 78, distance: 169.8
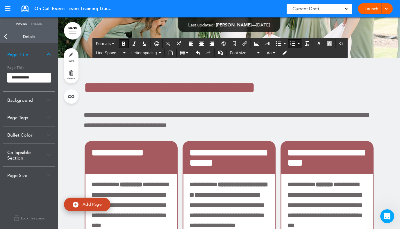
scroll to position [21657, 0]
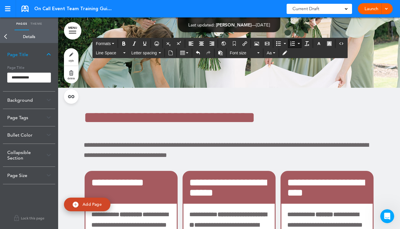
scroll to position [21657, 0]
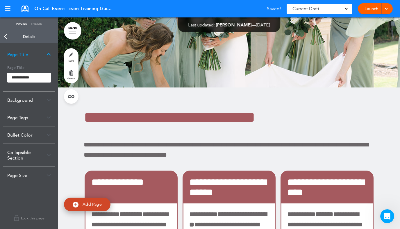
click at [189, 138] on div at bounding box center [258, 114] width 400 height 229
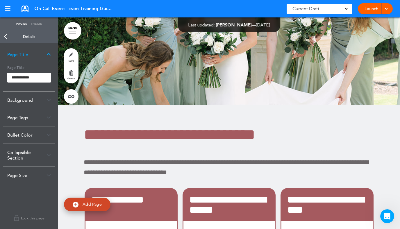
scroll to position [21636, 0]
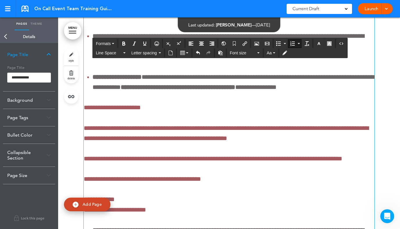
scroll to position [19364, 0]
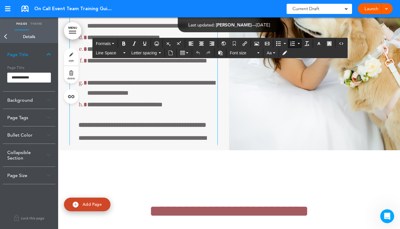
scroll to position [54, 0]
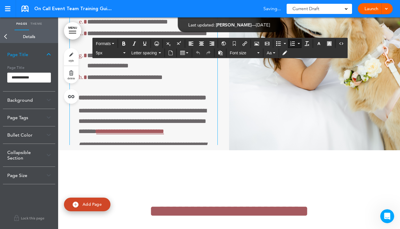
click at [87, 49] on li "**********" at bounding box center [152, 39] width 130 height 20
click at [79, 83] on ol "**********" at bounding box center [148, 16] width 139 height 133
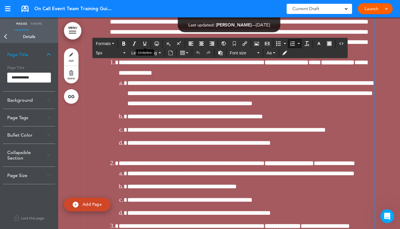
scroll to position [6741, 0]
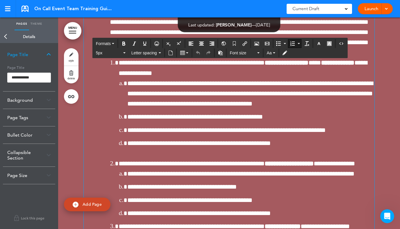
click at [110, 84] on li "**********" at bounding box center [242, 161] width 265 height 308
click at [103, 83] on ol "**********" at bounding box center [237, 134] width 273 height 363
click at [120, 76] on span "**********" at bounding box center [243, 68] width 249 height 17
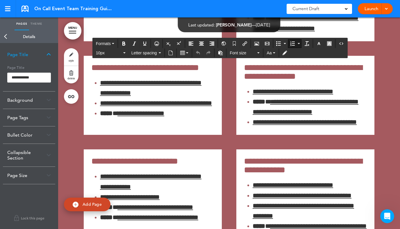
scroll to position [14331, 0]
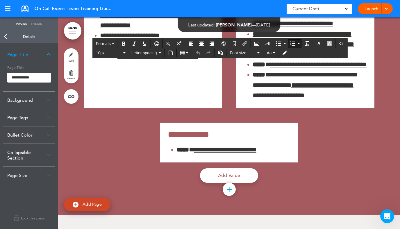
click at [73, 30] on link "MENU" at bounding box center [72, 30] width 17 height 17
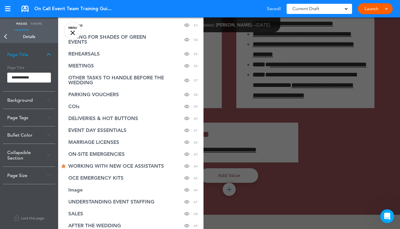
scroll to position [598, 0]
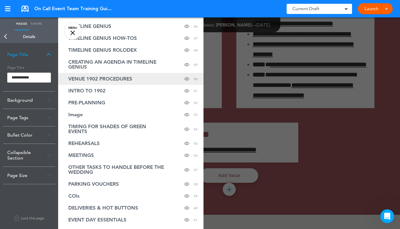
click at [101, 79] on span "VENUE 1902 PROCEDURES" at bounding box center [100, 79] width 64 height 5
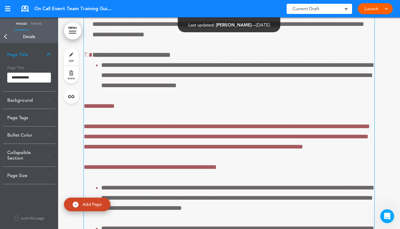
scroll to position [21101, 0]
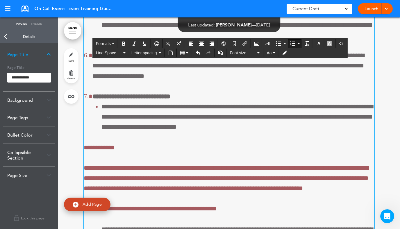
scroll to position [21072, 0]
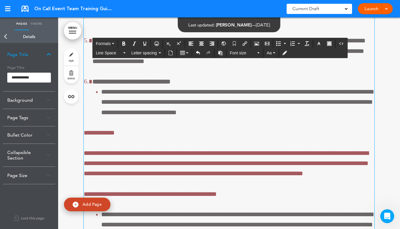
click at [101, 109] on div "**********" at bounding box center [229, 38] width 291 height 548
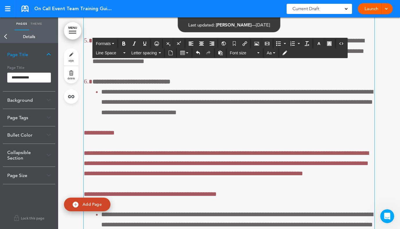
click at [101, 126] on div "**********" at bounding box center [229, 38] width 291 height 548
click at [64, 125] on div at bounding box center [229, 63] width 342 height 766
click at [80, 205] on link "Add Page" at bounding box center [87, 205] width 47 height 14
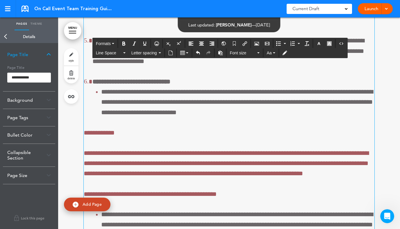
type input "********"
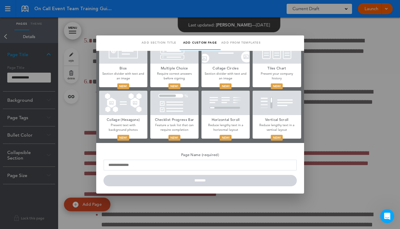
scroll to position [272, 0]
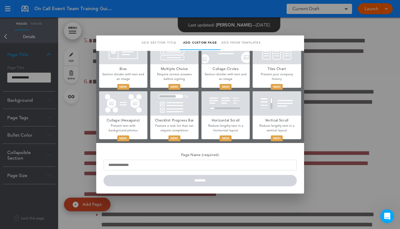
click at [176, 111] on div at bounding box center [174, 103] width 48 height 24
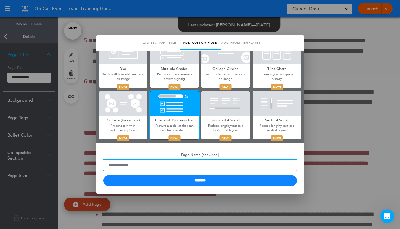
click at [183, 170] on input "Page Name (required)" at bounding box center [200, 165] width 193 height 11
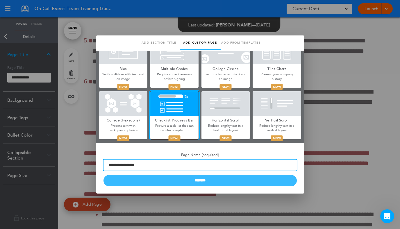
type input "**********"
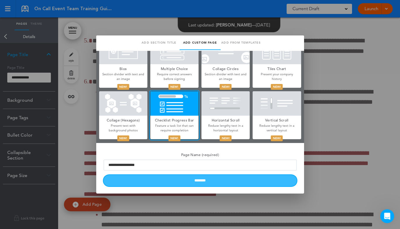
click at [191, 179] on input "********" at bounding box center [200, 180] width 193 height 11
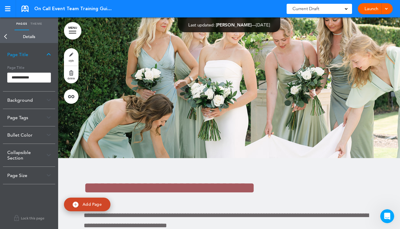
scroll to position [21948, 0]
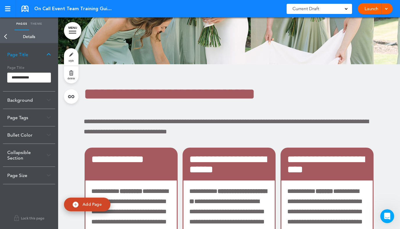
click at [5, 35] on link "Back" at bounding box center [6, 36] width 12 height 13
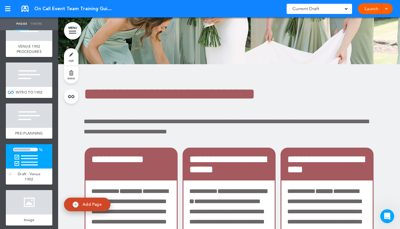
click at [30, 169] on div at bounding box center [29, 156] width 47 height 24
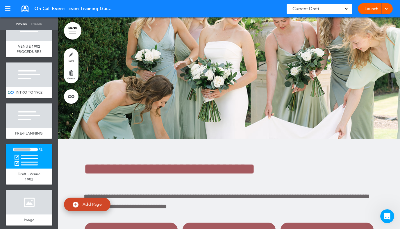
scroll to position [21872, 0]
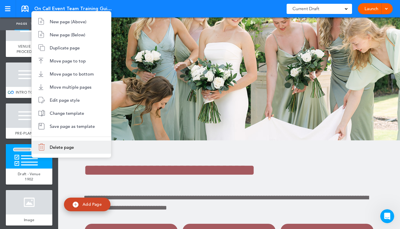
click at [64, 152] on li "Delete page" at bounding box center [71, 147] width 79 height 13
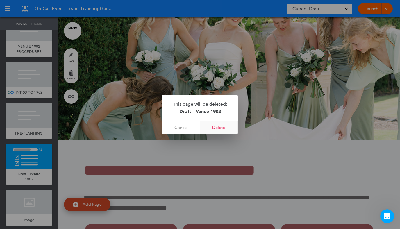
click at [221, 129] on link "Delete" at bounding box center [219, 127] width 38 height 13
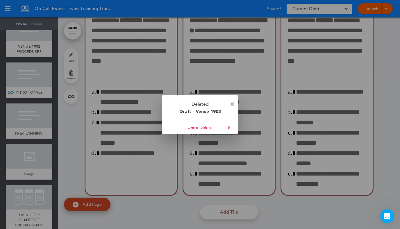
click at [233, 105] on img at bounding box center [232, 103] width 3 height 3
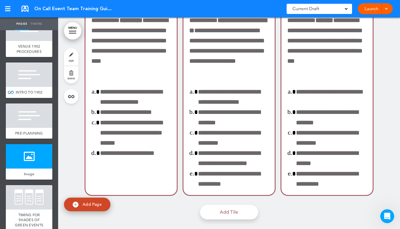
click at [26, 95] on span "INTRO TO 1902" at bounding box center [29, 92] width 27 height 5
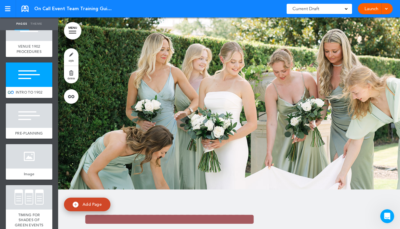
scroll to position [20742, 0]
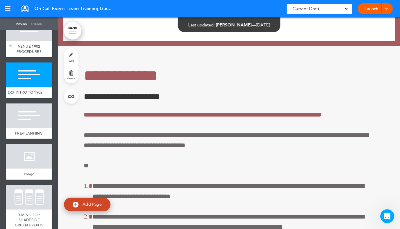
click at [30, 54] on span "VENUE 1902 PROCEDURES" at bounding box center [29, 49] width 25 height 10
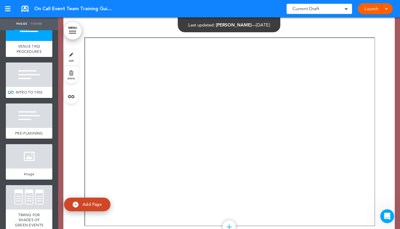
click at [31, 95] on span "INTRO TO 1902" at bounding box center [29, 92] width 27 height 5
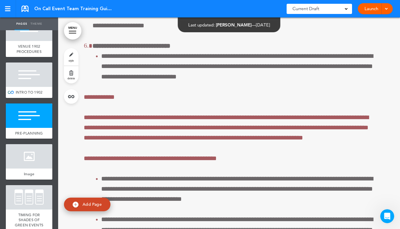
scroll to position [21137, 0]
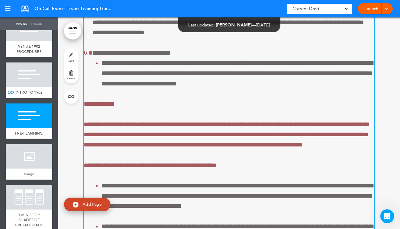
click at [97, 72] on div "**********" at bounding box center [229, 10] width 291 height 548
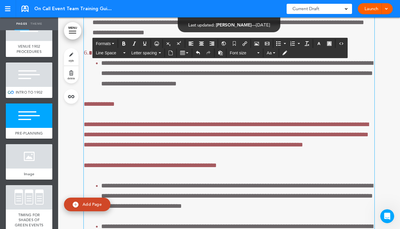
click at [95, 79] on div "**********" at bounding box center [229, 10] width 291 height 548
drag, startPoint x: 138, startPoint y: 141, endPoint x: 92, endPoint y: 141, distance: 46.0
copy span "**********"
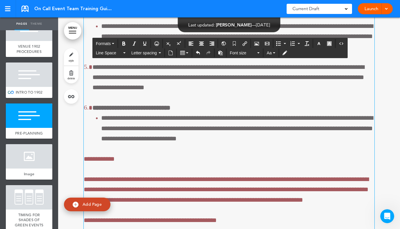
drag, startPoint x: 90, startPoint y: 102, endPoint x: 84, endPoint y: 102, distance: 6.1
click at [84, 102] on div "**********" at bounding box center [229, 84] width 342 height 776
click at [117, 123] on div "**********" at bounding box center [229, 59] width 291 height 558
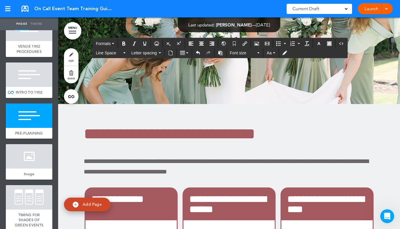
scroll to position [21678, 0]
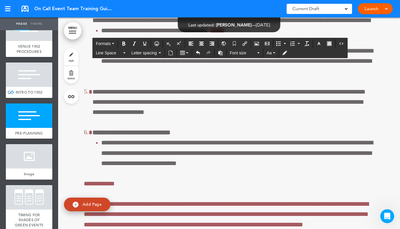
scroll to position [21055, 0]
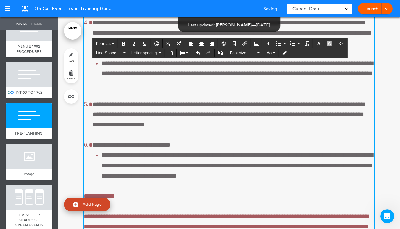
drag, startPoint x: 89, startPoint y: 140, endPoint x: 81, endPoint y: 140, distance: 8.1
click at [80, 140] on div "**********" at bounding box center [229, 121] width 342 height 776
click at [126, 41] on button "Bold" at bounding box center [123, 44] width 9 height 8
click at [322, 45] on button "button" at bounding box center [319, 44] width 9 height 8
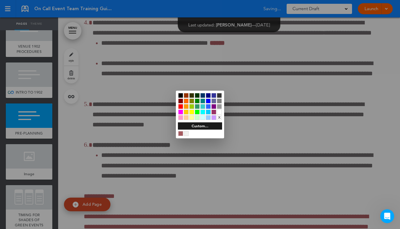
click at [181, 133] on div at bounding box center [180, 133] width 5 height 5
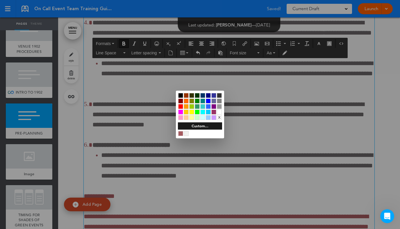
click at [157, 159] on div at bounding box center [200, 114] width 400 height 229
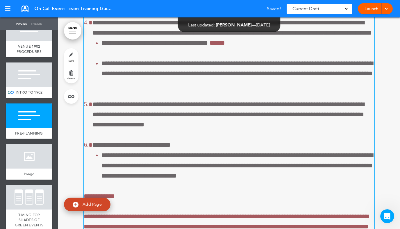
scroll to position [21067, 0]
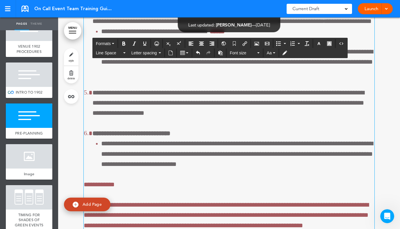
click at [93, 150] on div "**********" at bounding box center [229, 85] width 291 height 558
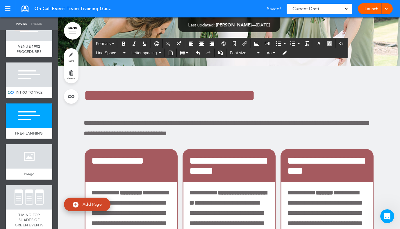
scroll to position [21709, 0]
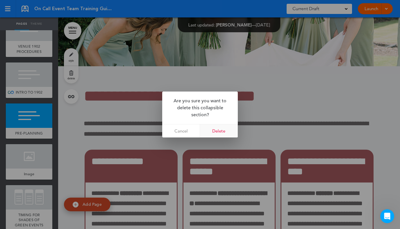
click at [223, 132] on link "Delete" at bounding box center [219, 131] width 38 height 13
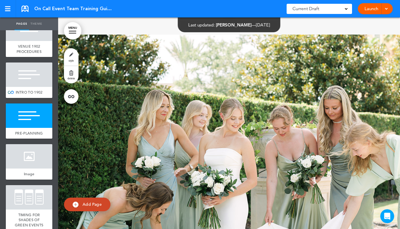
scroll to position [21411, 0]
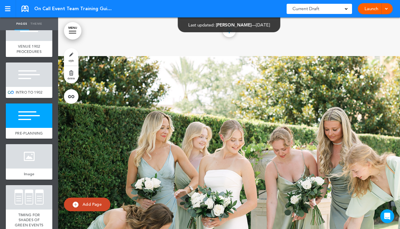
click at [24, 10] on link at bounding box center [25, 9] width 7 height 6
